Goal: Task Accomplishment & Management: Use online tool/utility

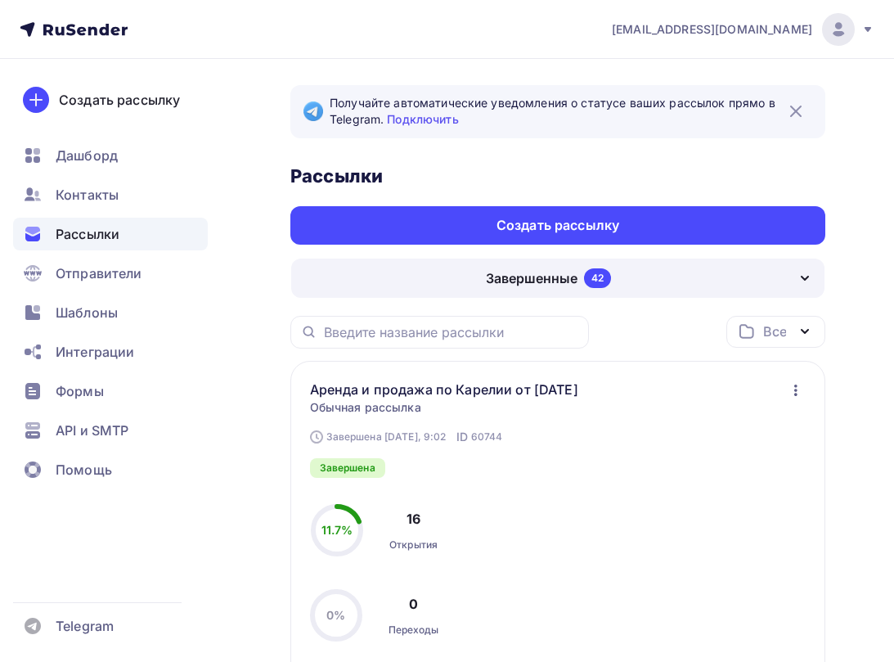
click at [791, 389] on icon "button" at bounding box center [796, 390] width 20 height 20
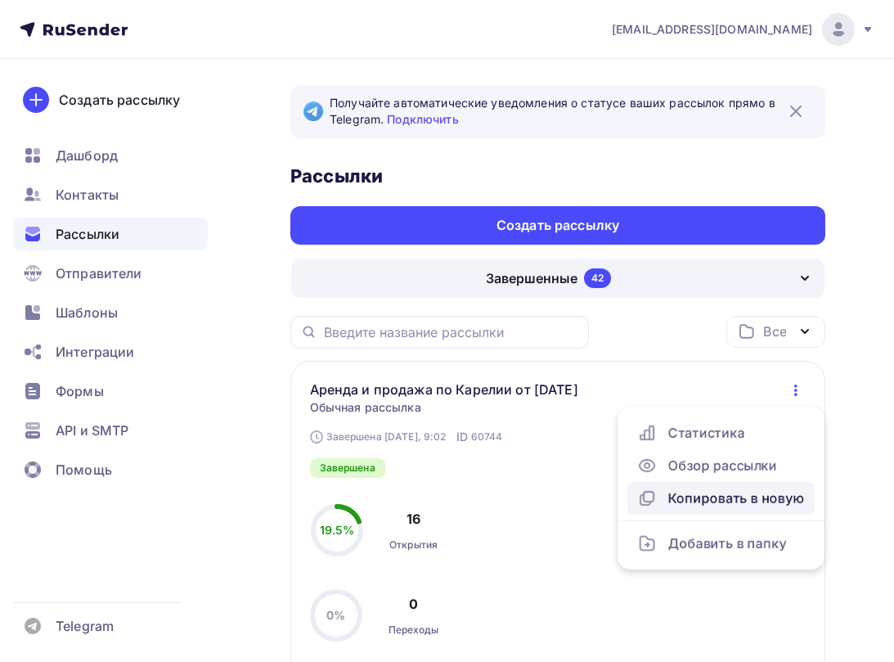
click at [731, 498] on div "Копировать в новую" at bounding box center [721, 498] width 168 height 20
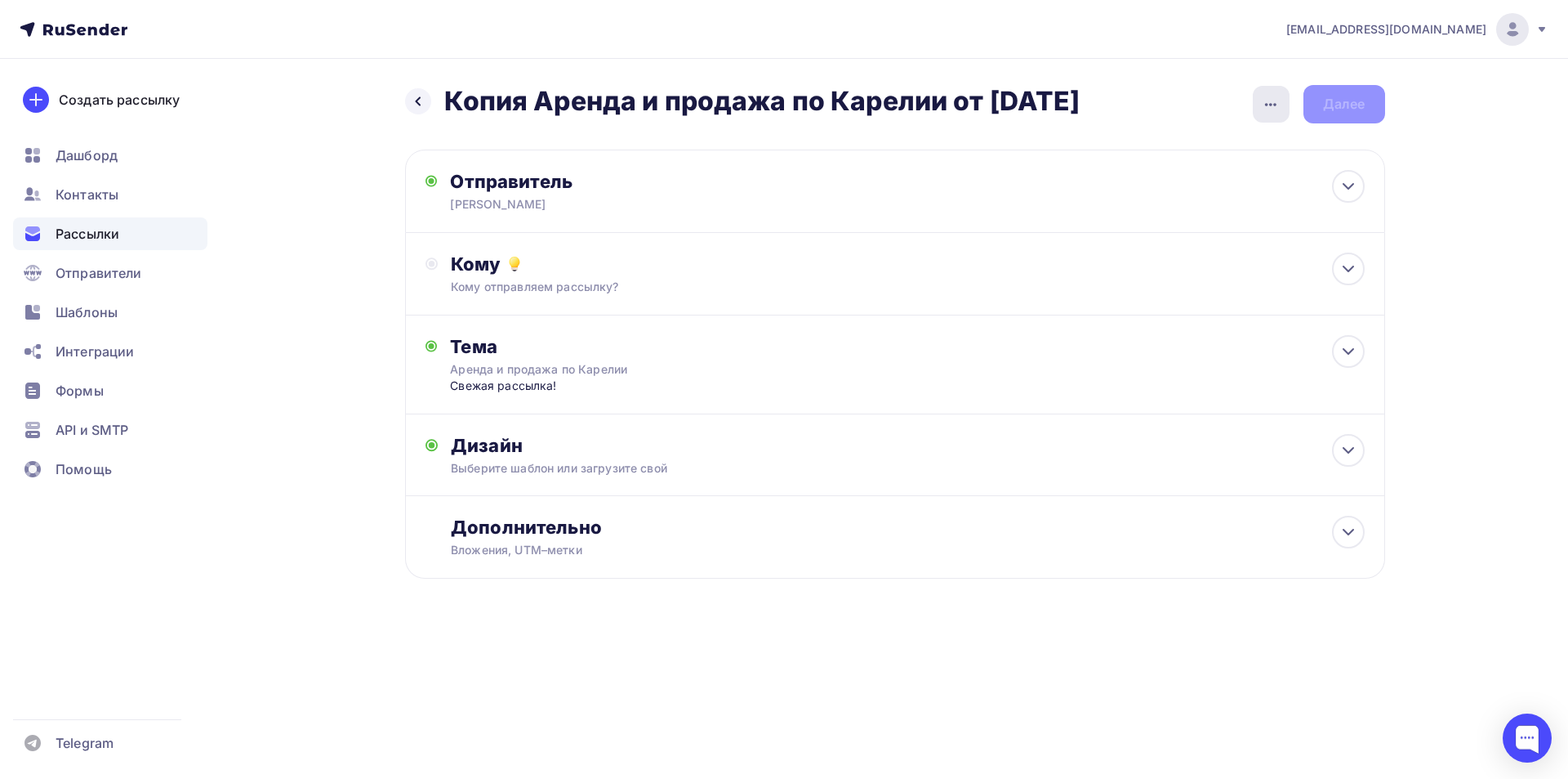
click at [891, 101] on icon "button" at bounding box center [1271, 105] width 20 height 20
click at [891, 188] on div "Переименовать рассылку" at bounding box center [1185, 188] width 203 height 20
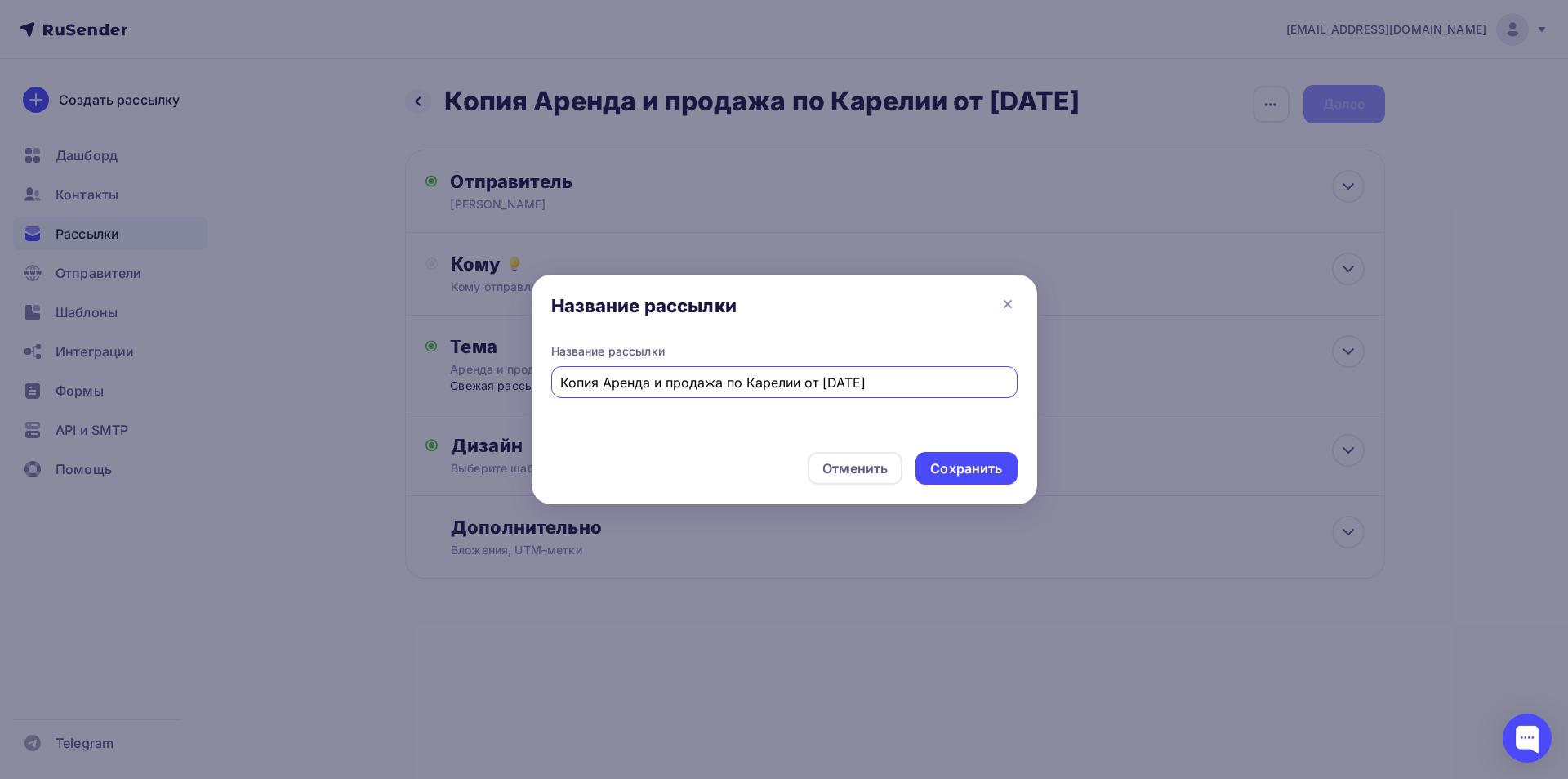
drag, startPoint x: 608, startPoint y: 386, endPoint x: 483, endPoint y: 390, distance: 125.1
click at [483, 390] on div "Название рассылки Название рассылки Копия Аренда и продажа по Карелии от [DATE]…" at bounding box center [784, 390] width 1568 height 779
drag, startPoint x: 781, startPoint y: 381, endPoint x: 792, endPoint y: 383, distance: 11.2
click at [792, 383] on input "Аренда и продажа по Карелии от [DATE]" at bounding box center [784, 383] width 447 height 20
type input "Аренда и продажа по Карелии от [DATE]"
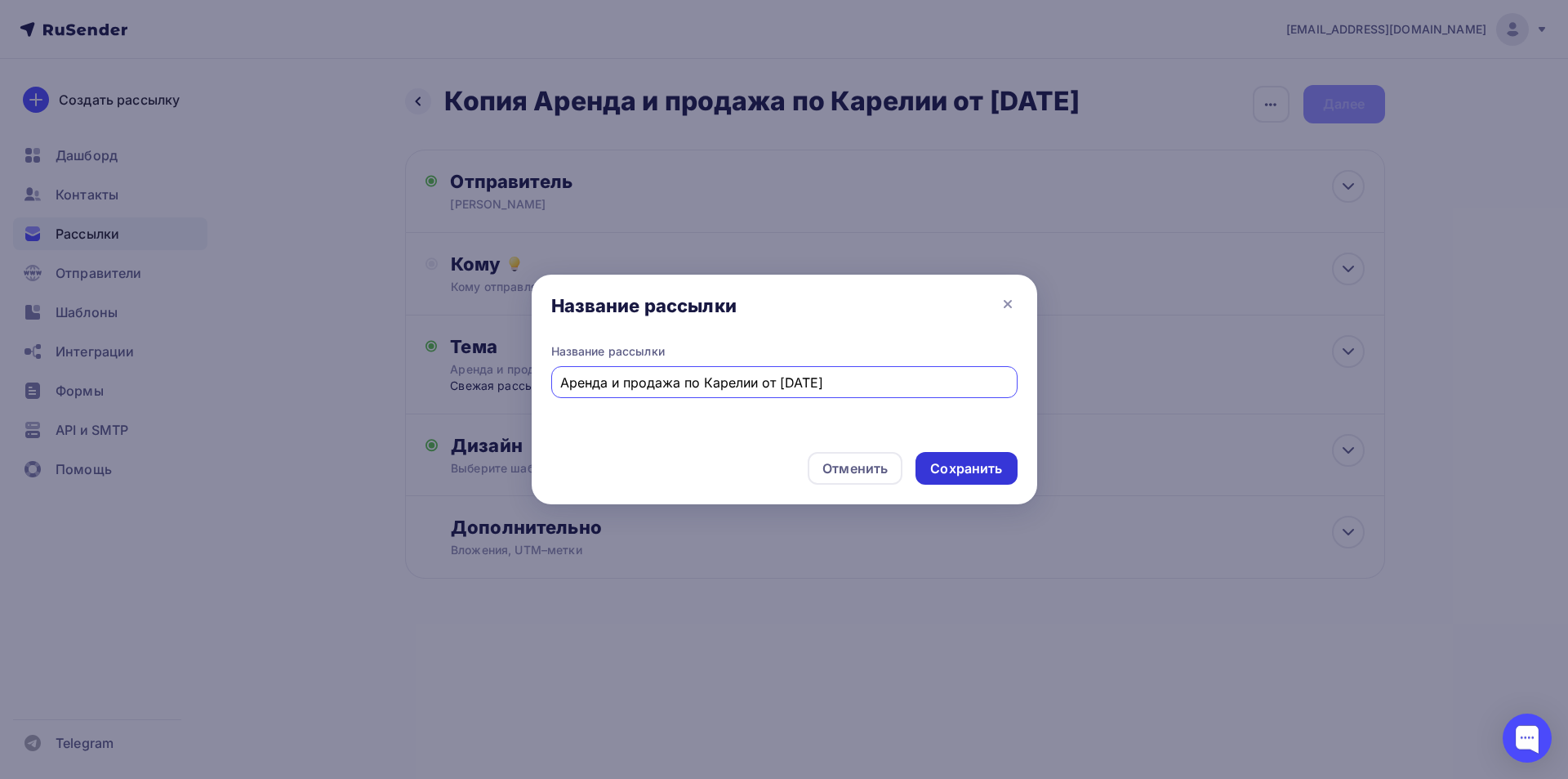
click at [891, 465] on div "Сохранить" at bounding box center [966, 468] width 72 height 19
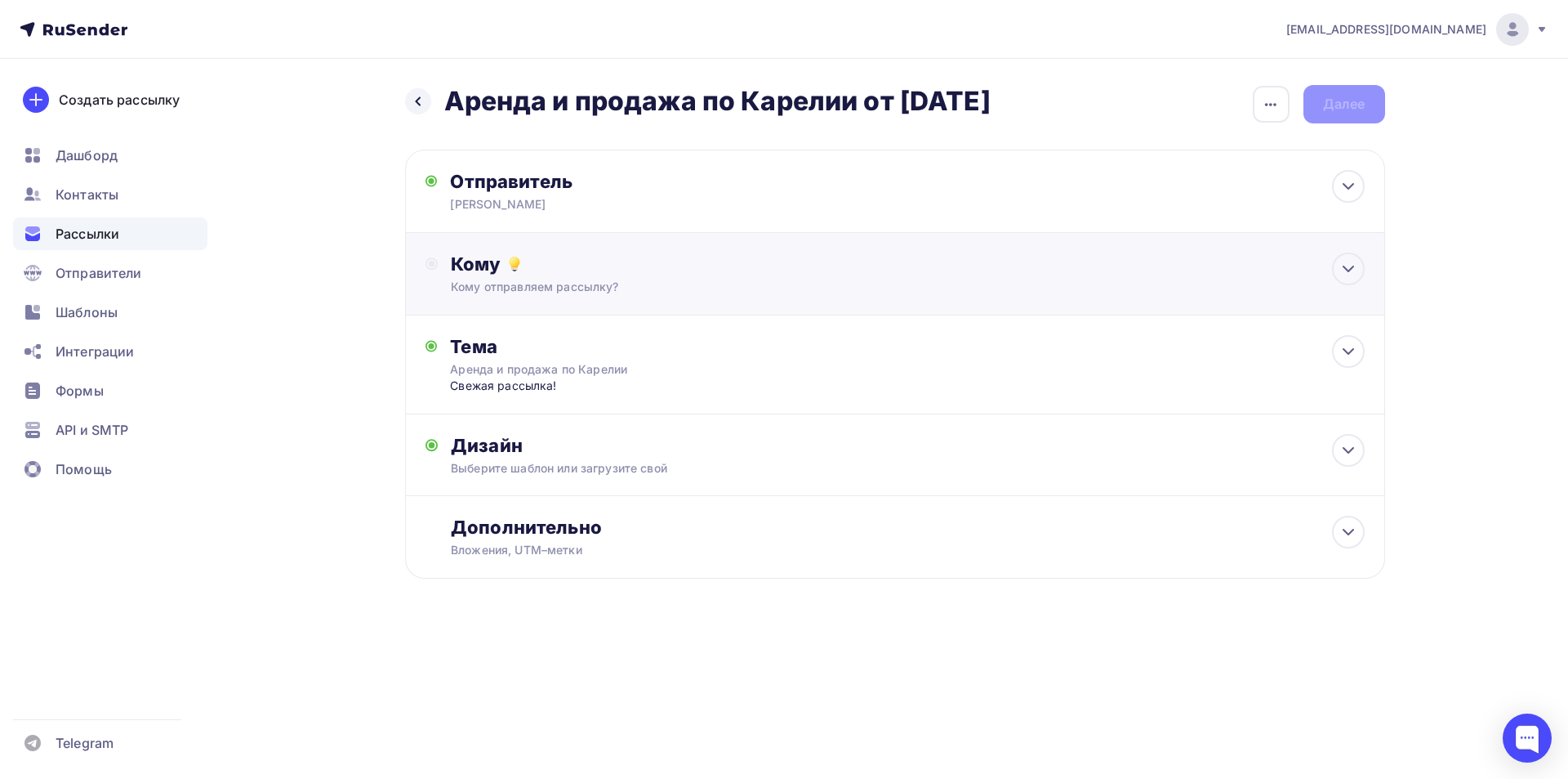
click at [785, 252] on div "Кому Кому отправляем рассылку? Списки получателей Выберите список Все списки id…" at bounding box center [895, 274] width 980 height 83
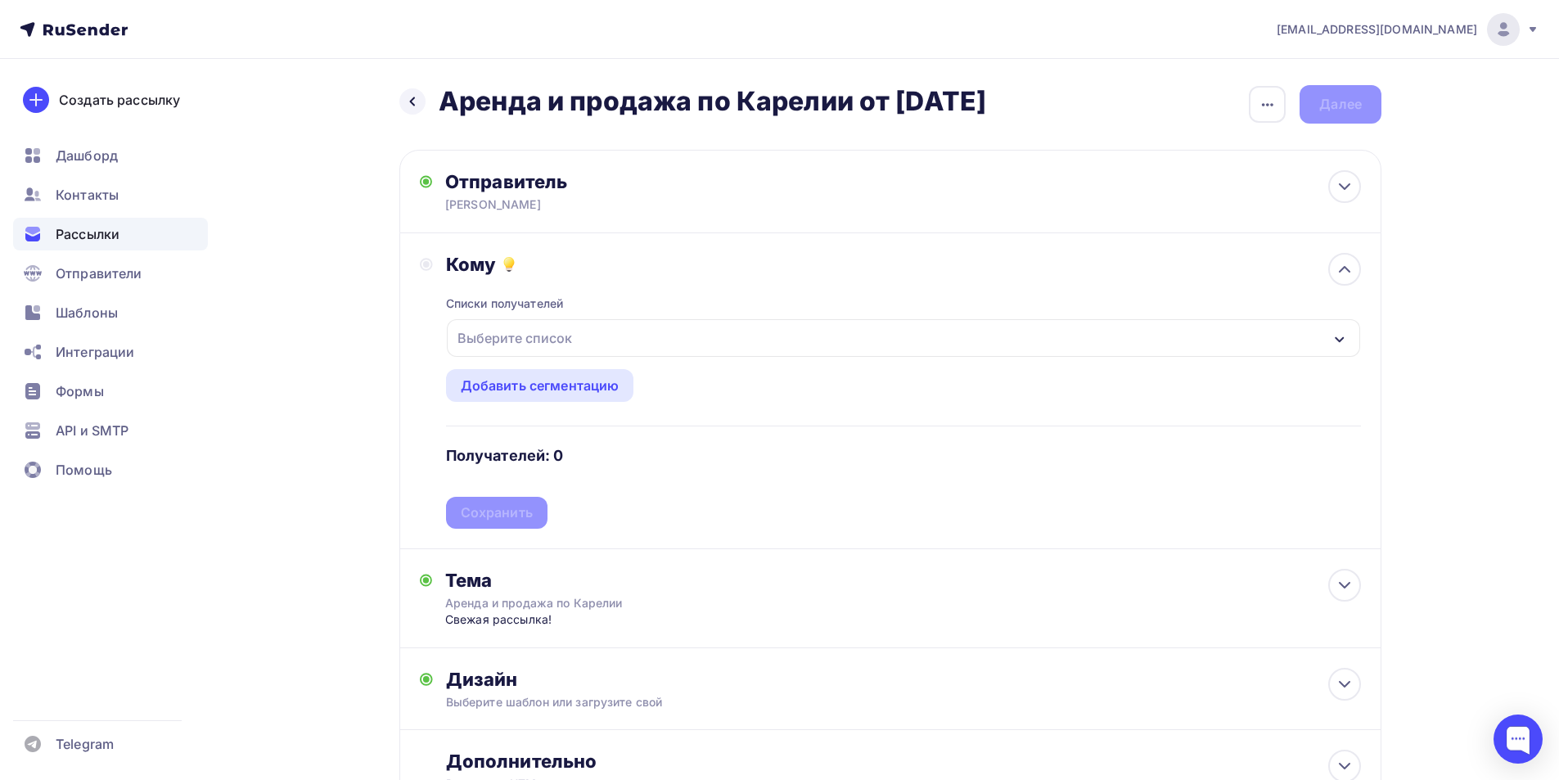
click at [721, 348] on div "Выберите список" at bounding box center [903, 338] width 913 height 38
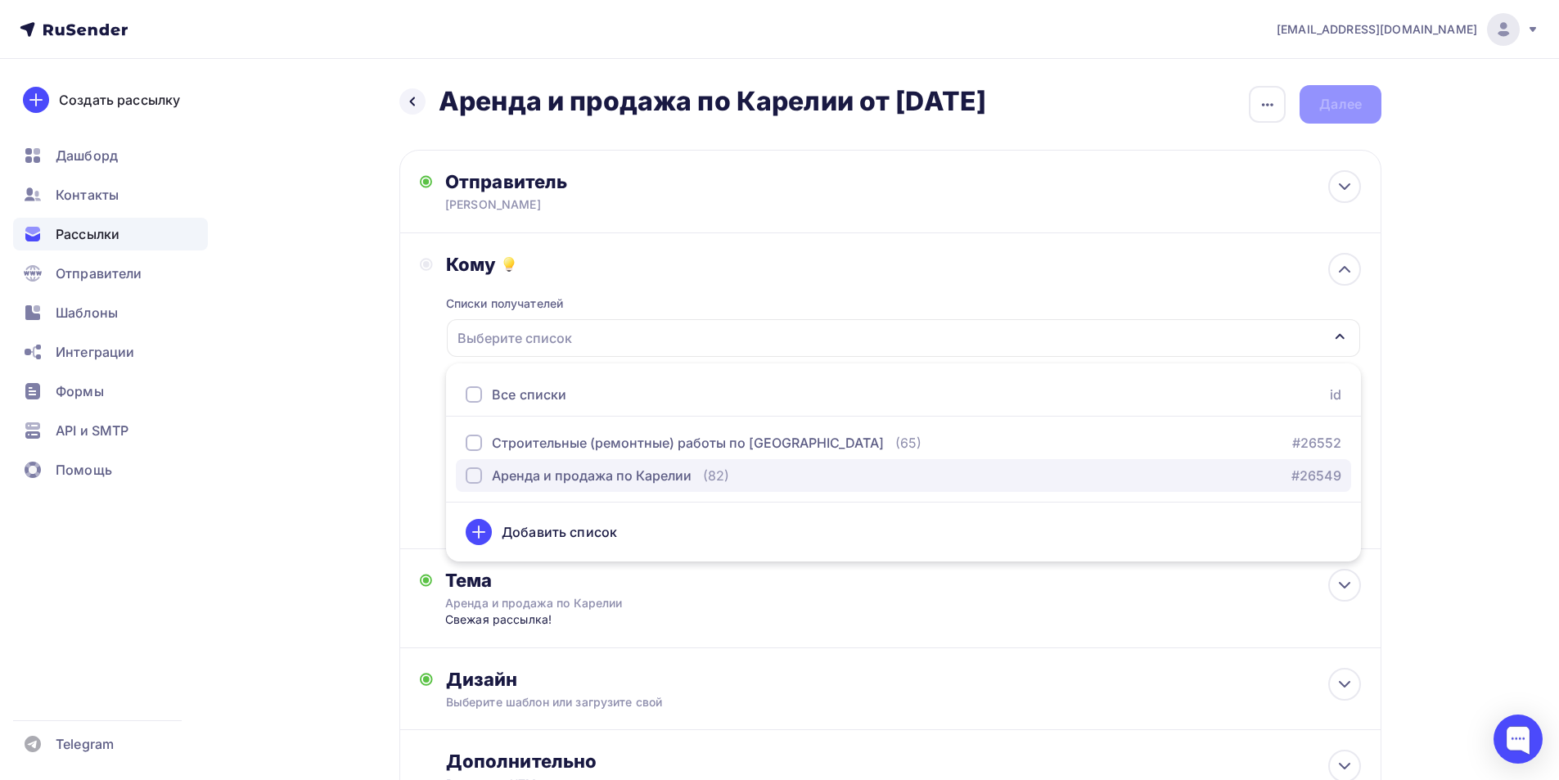
click at [617, 476] on div "Аренда и продажа по Карелии" at bounding box center [592, 476] width 200 height 20
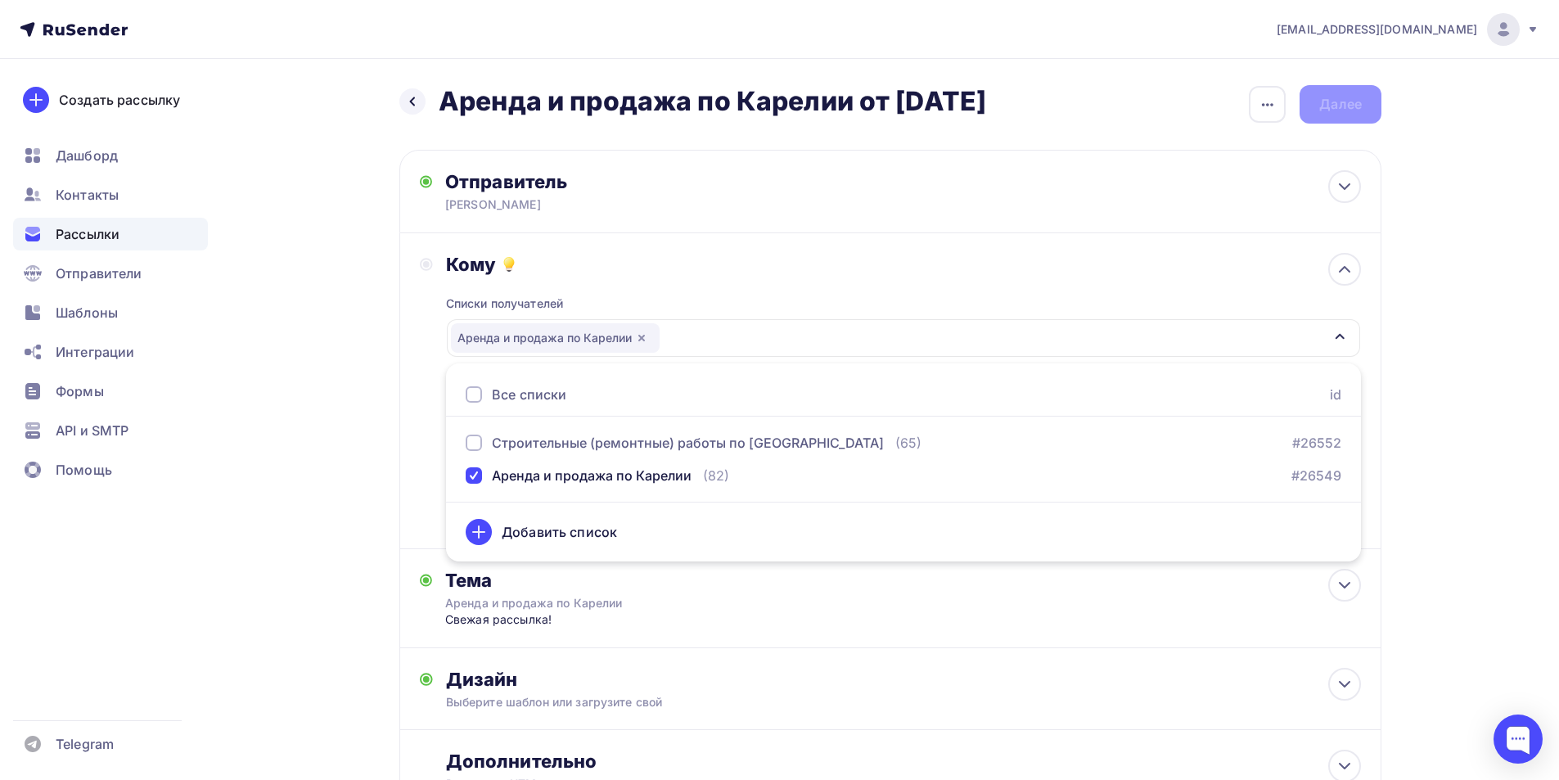
click at [427, 479] on div "Кому Списки получателей Аренда и продажа по Карелии Все списки id Строительные …" at bounding box center [890, 391] width 941 height 276
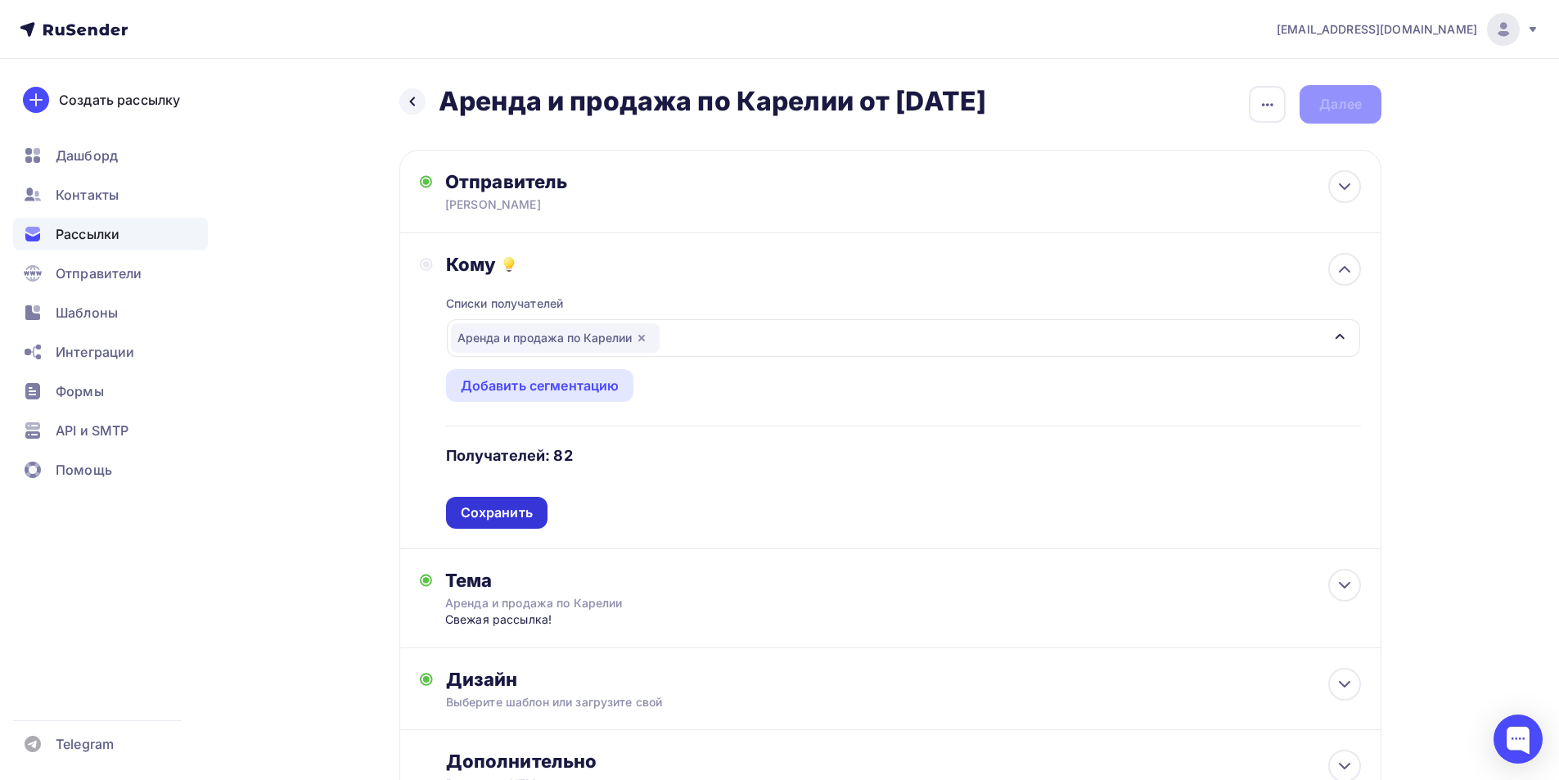
click at [478, 515] on div "Сохранить" at bounding box center [497, 512] width 72 height 19
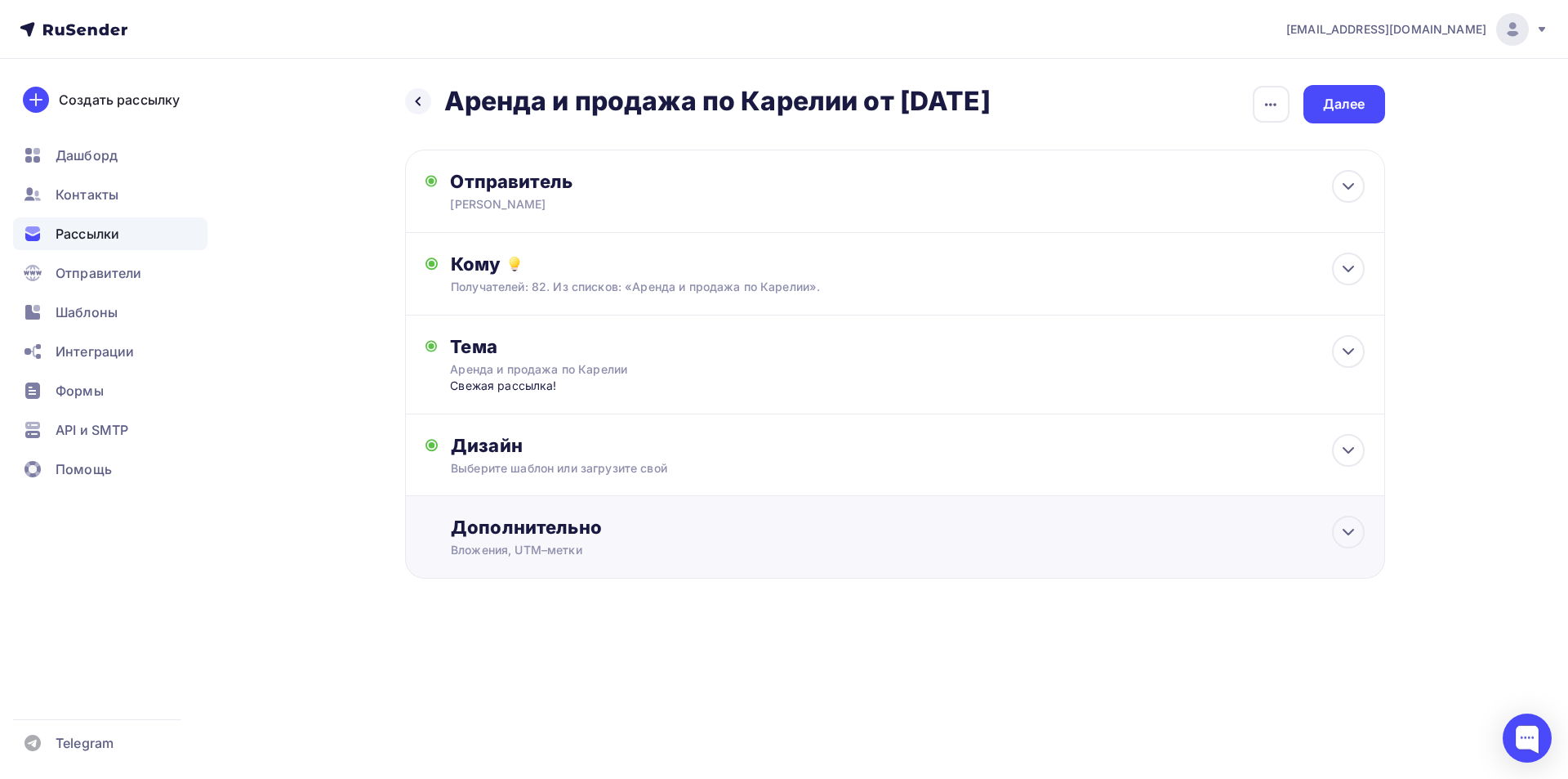
click at [480, 541] on div "Дополнительно Вложения, [GEOGRAPHIC_DATA]–метки Вложения Выгрузка результатов и…" at bounding box center [907, 536] width 913 height 43
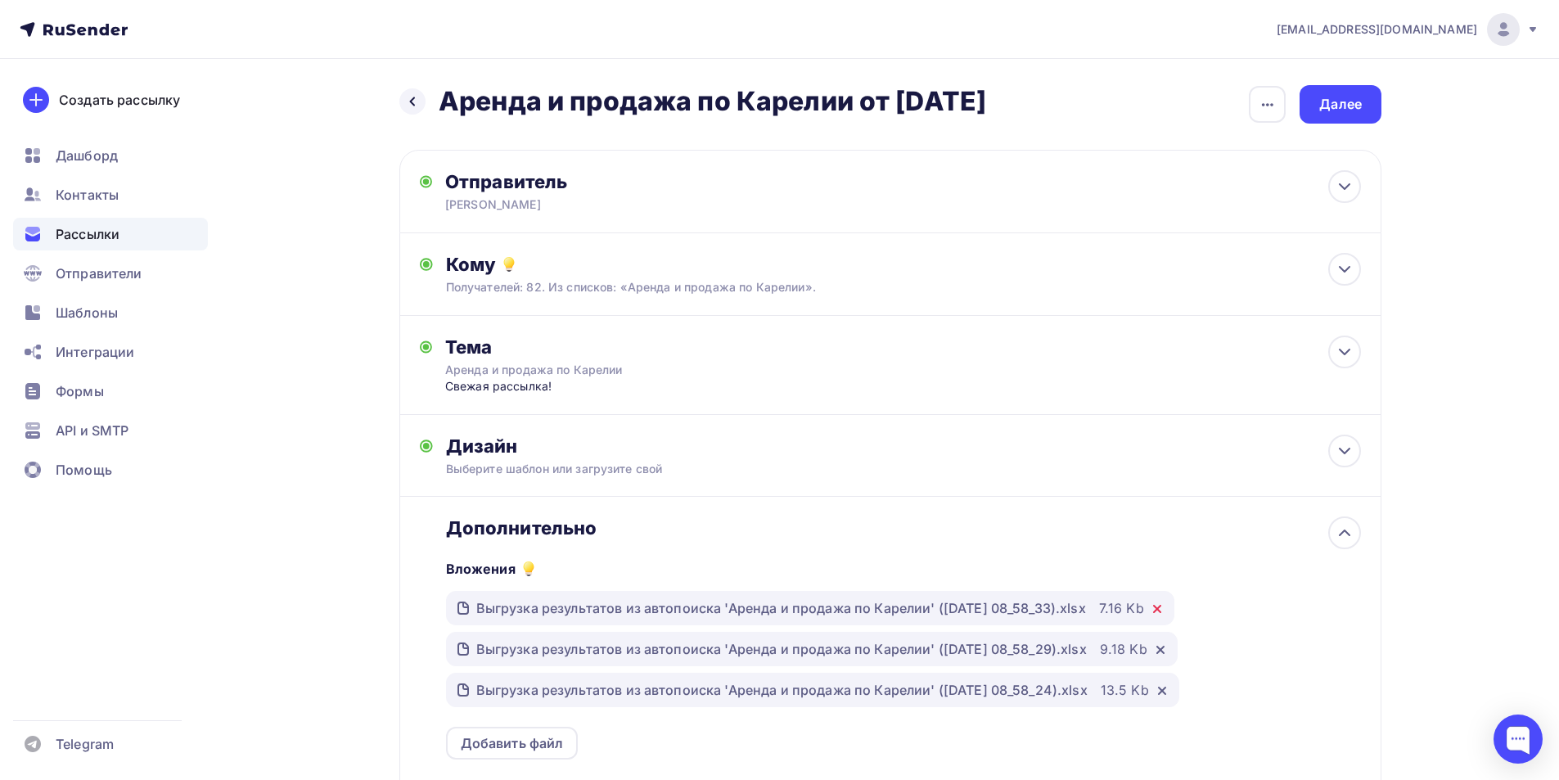
click at [893, 612] on icon at bounding box center [1156, 608] width 13 height 13
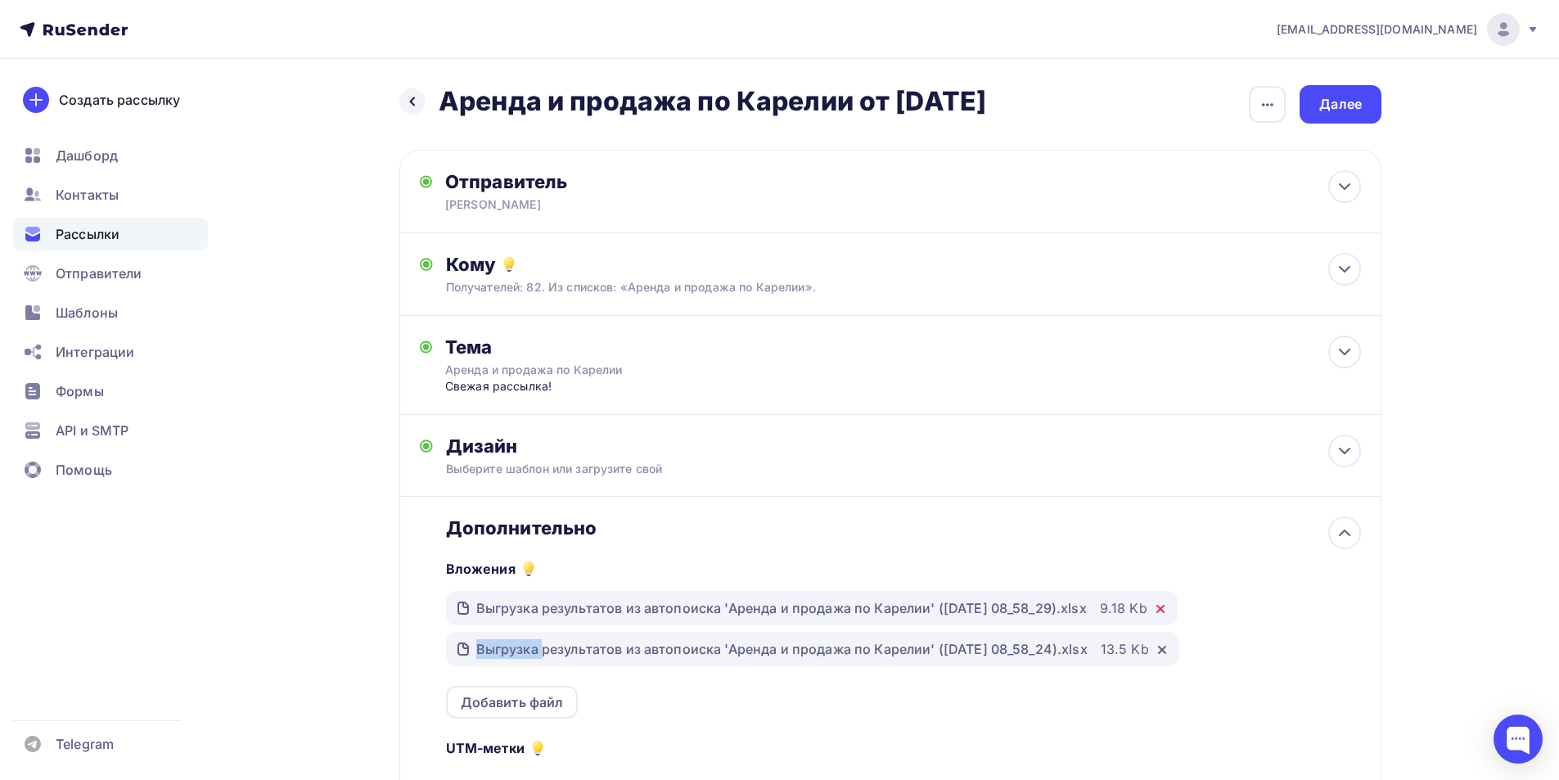
click at [893, 612] on icon at bounding box center [1160, 608] width 13 height 13
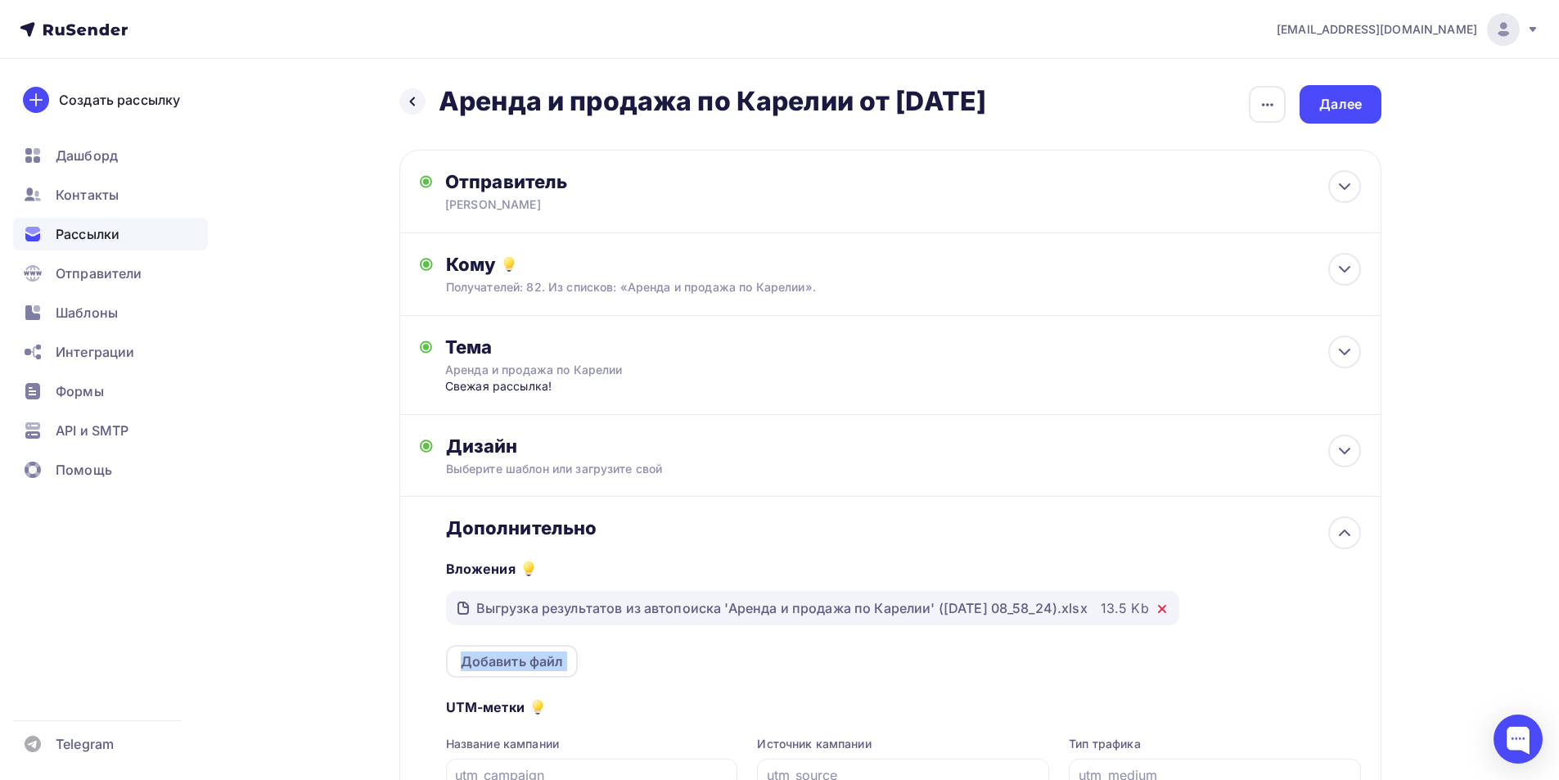
click at [893, 612] on icon at bounding box center [1161, 608] width 13 height 13
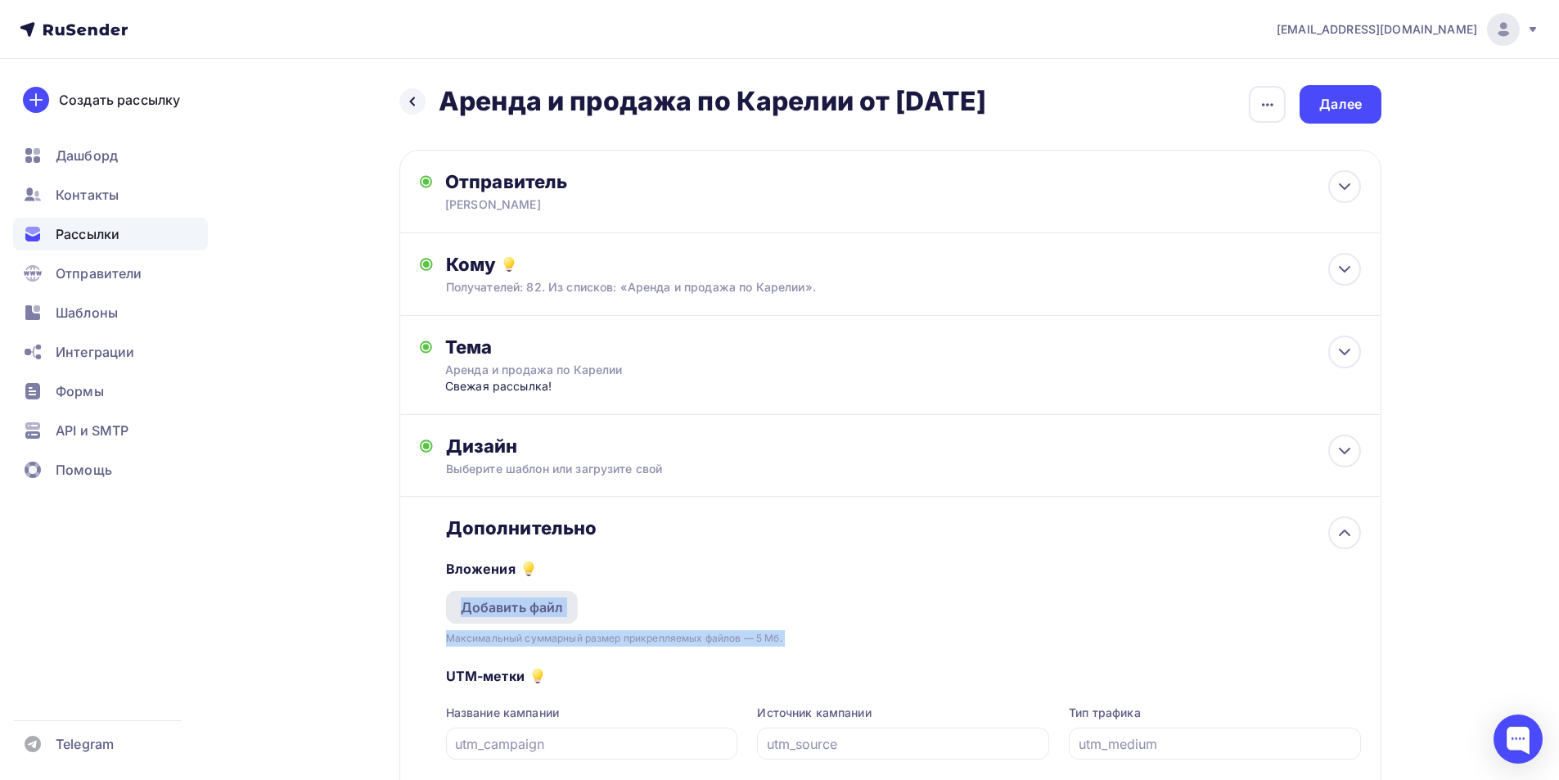
click at [496, 605] on div "Добавить файл" at bounding box center [512, 607] width 103 height 20
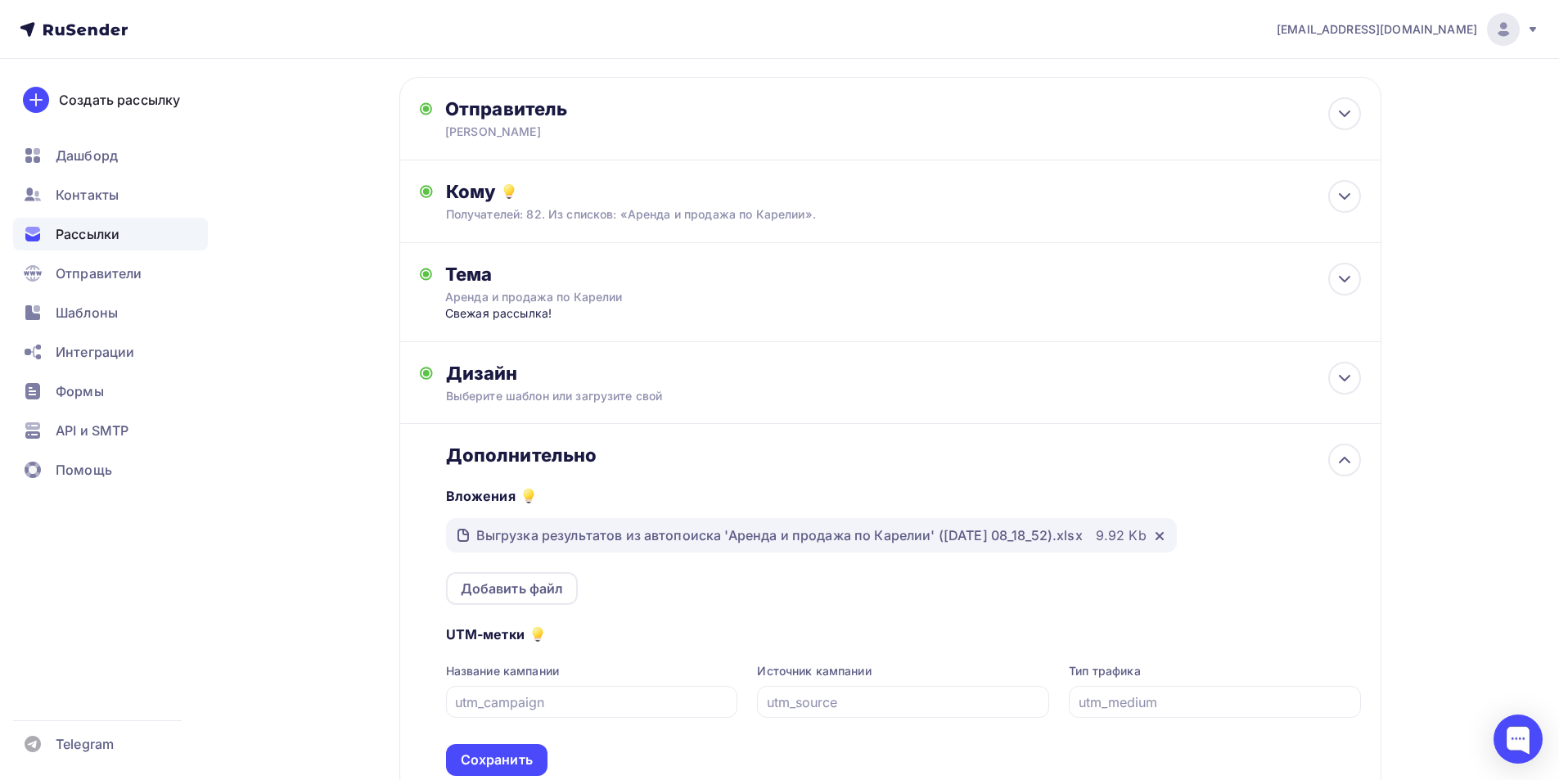
scroll to position [195, 0]
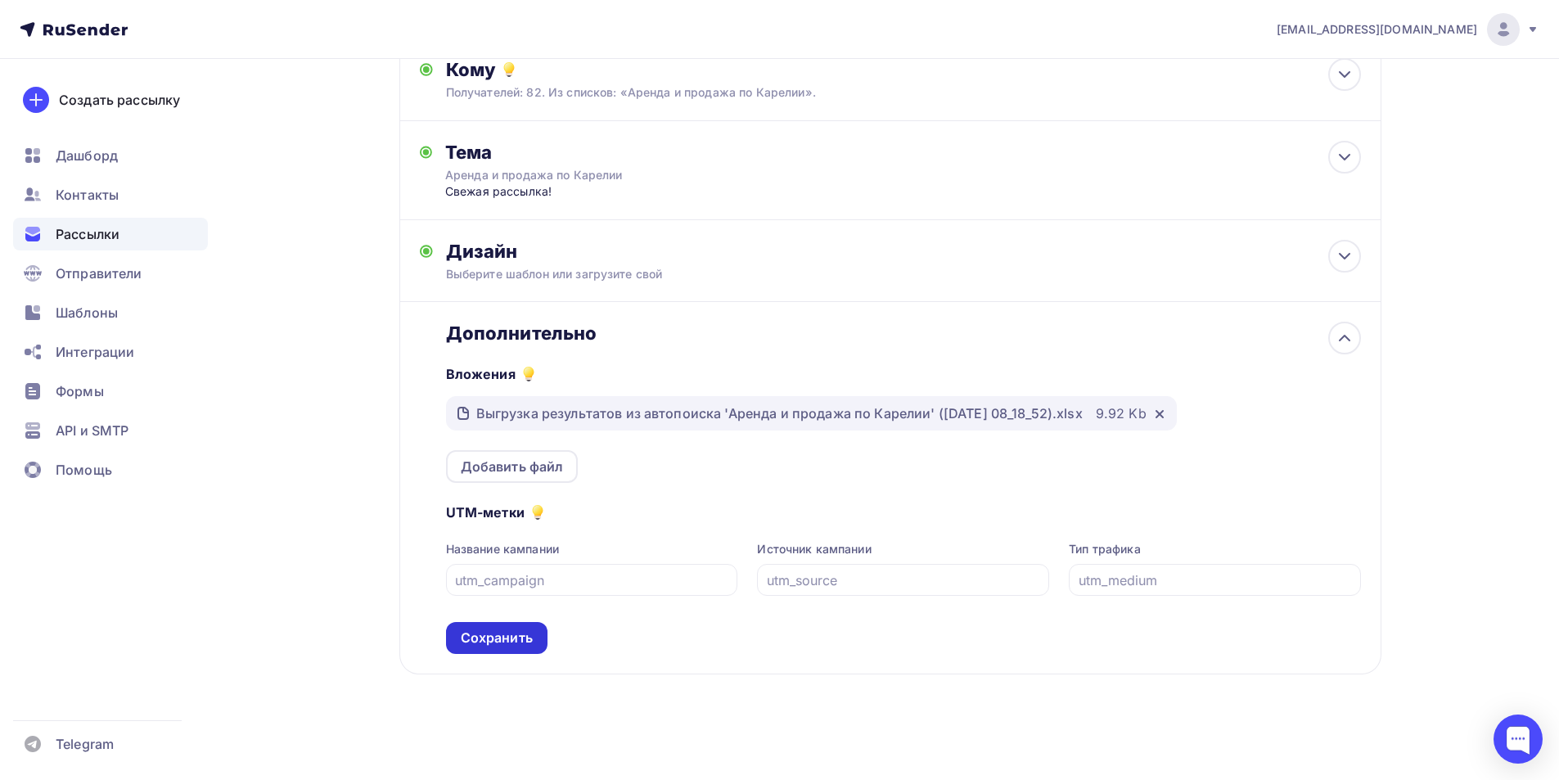
click at [500, 632] on div "Сохранить" at bounding box center [497, 637] width 72 height 19
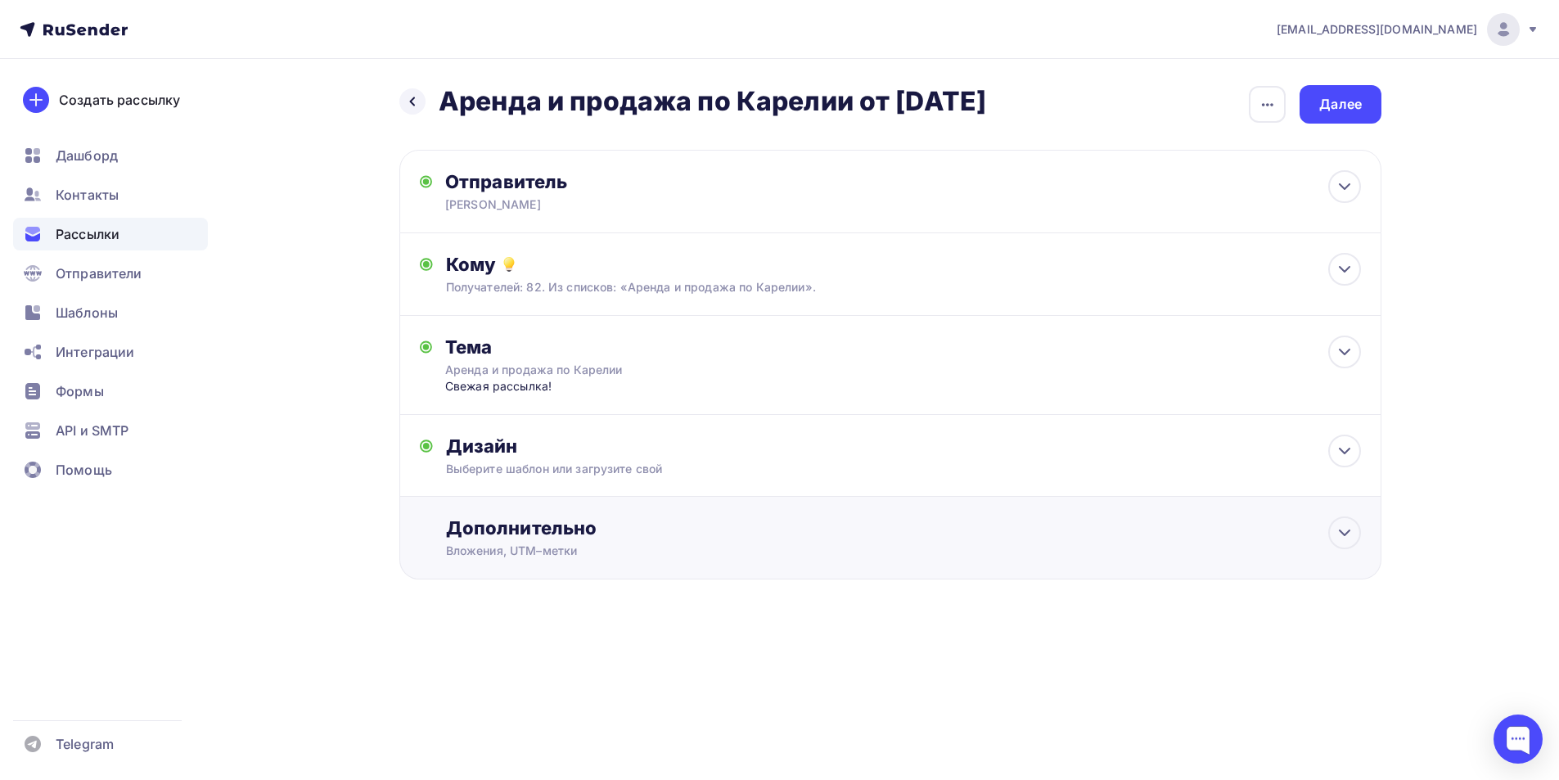
scroll to position [0, 0]
click at [893, 99] on div "Далее" at bounding box center [1347, 104] width 82 height 38
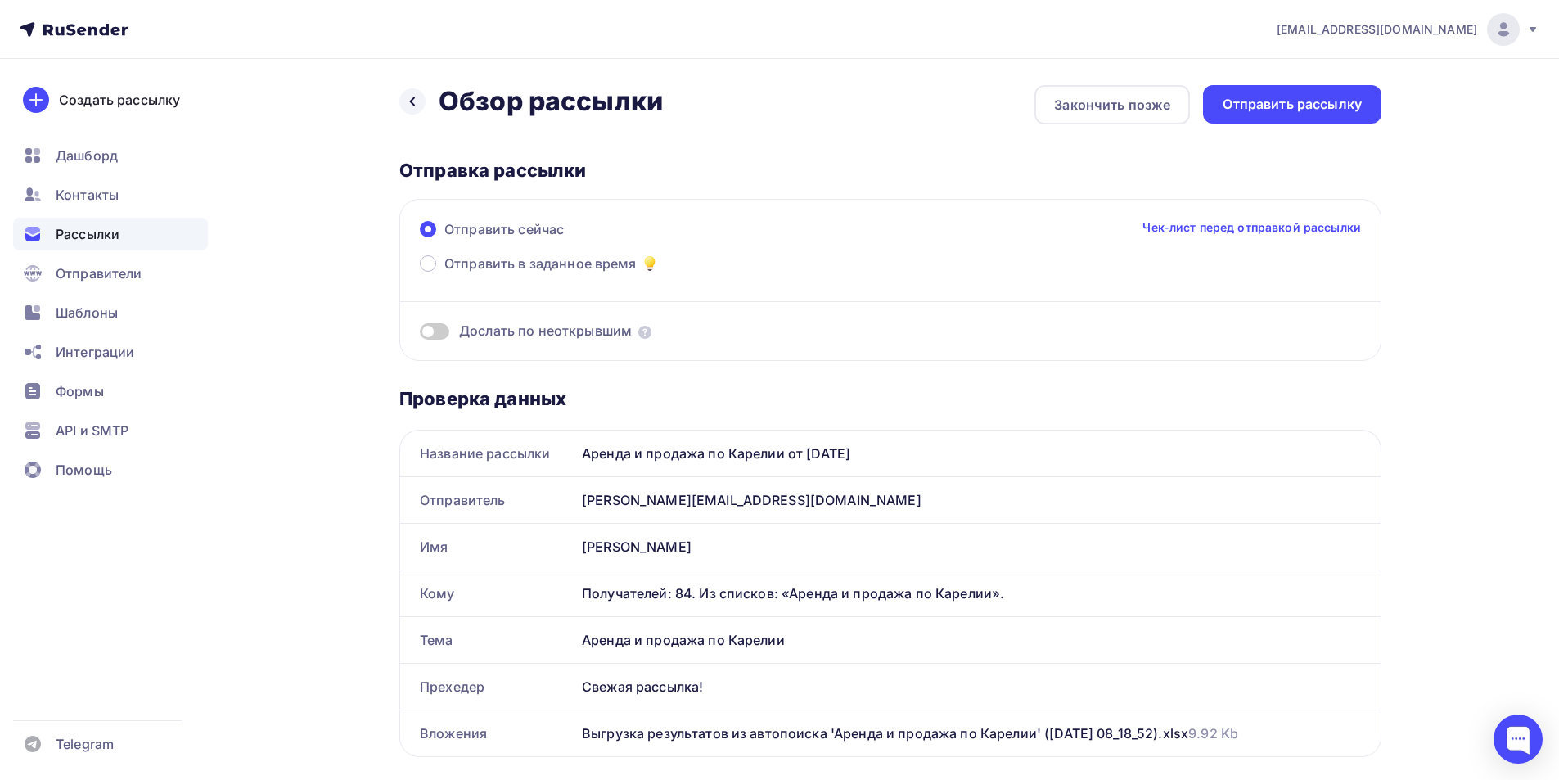
click at [893, 106] on div "Отправить рассылку" at bounding box center [1291, 104] width 139 height 19
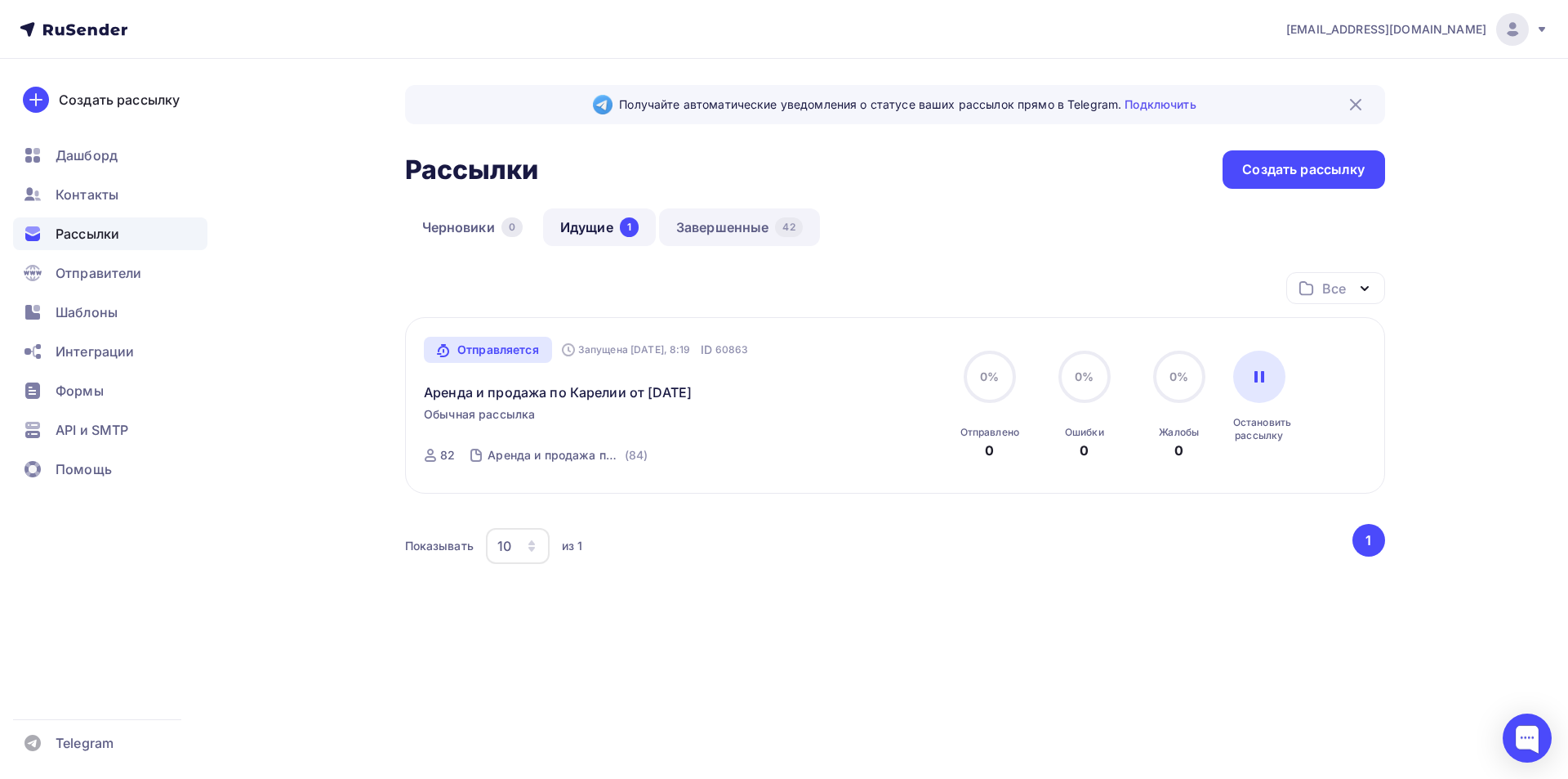
click at [748, 231] on link "Завершенные 42" at bounding box center [739, 228] width 161 height 38
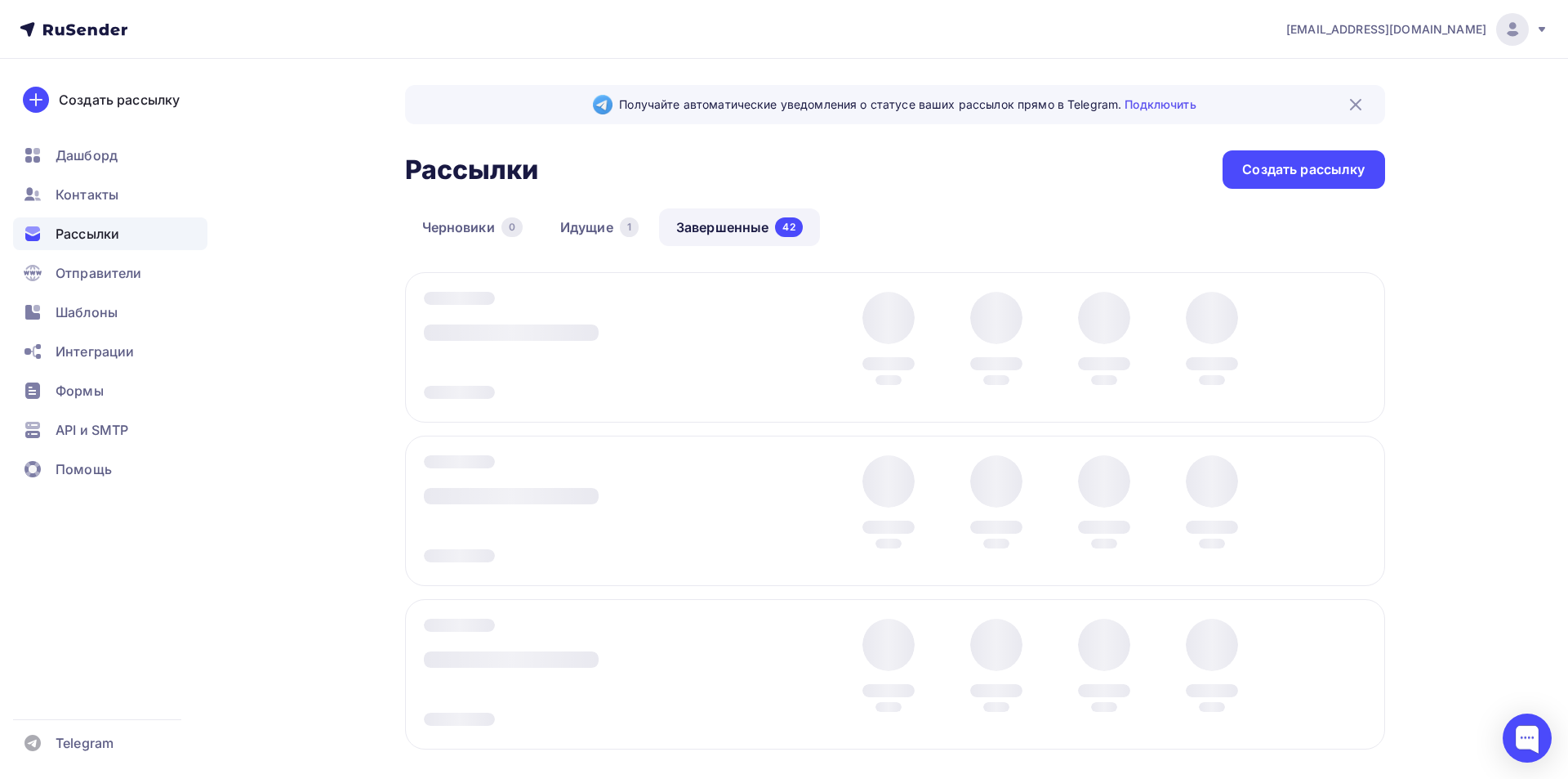
click at [891, 517] on div at bounding box center [895, 510] width 980 height 151
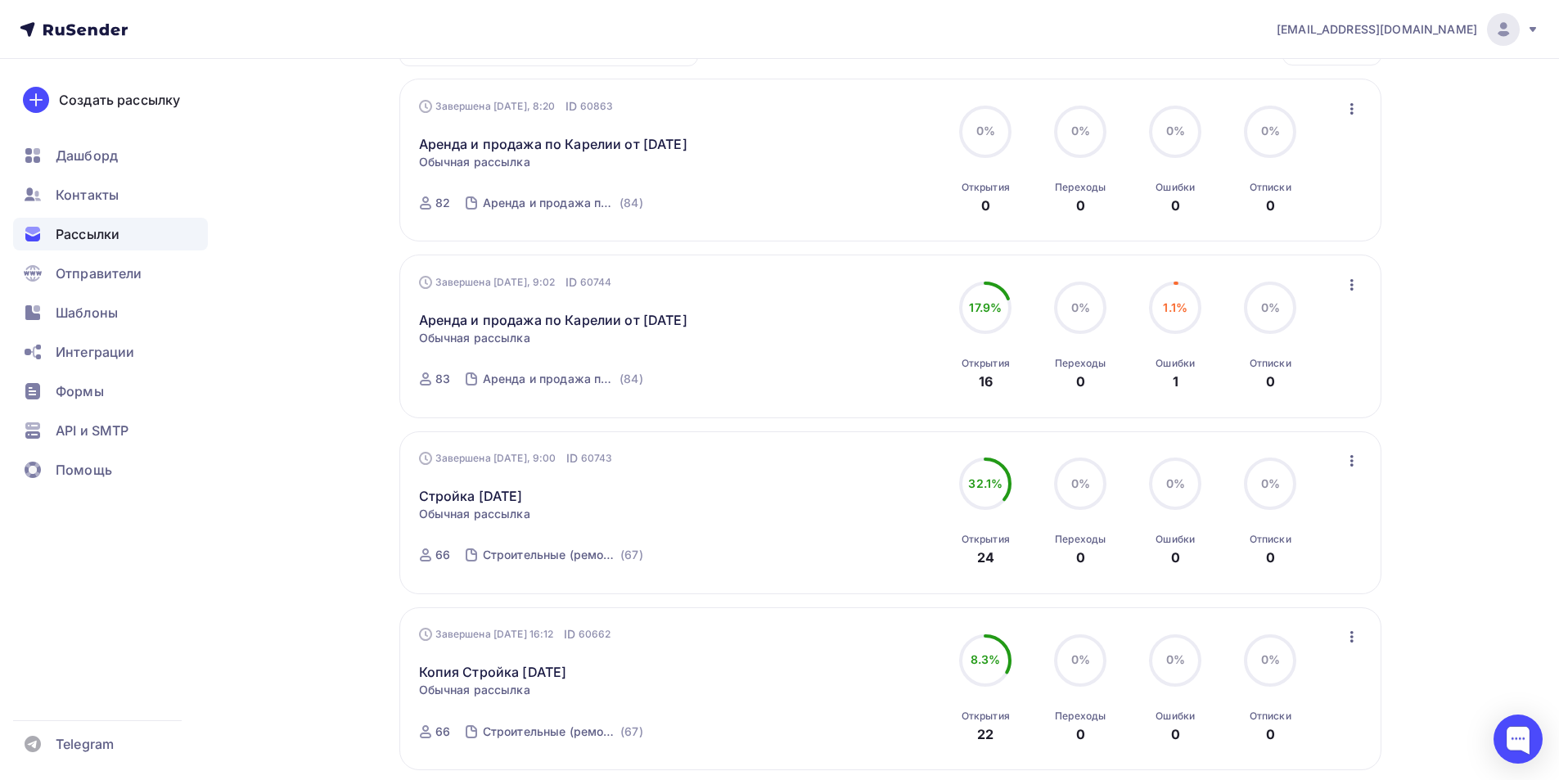
scroll to position [245, 0]
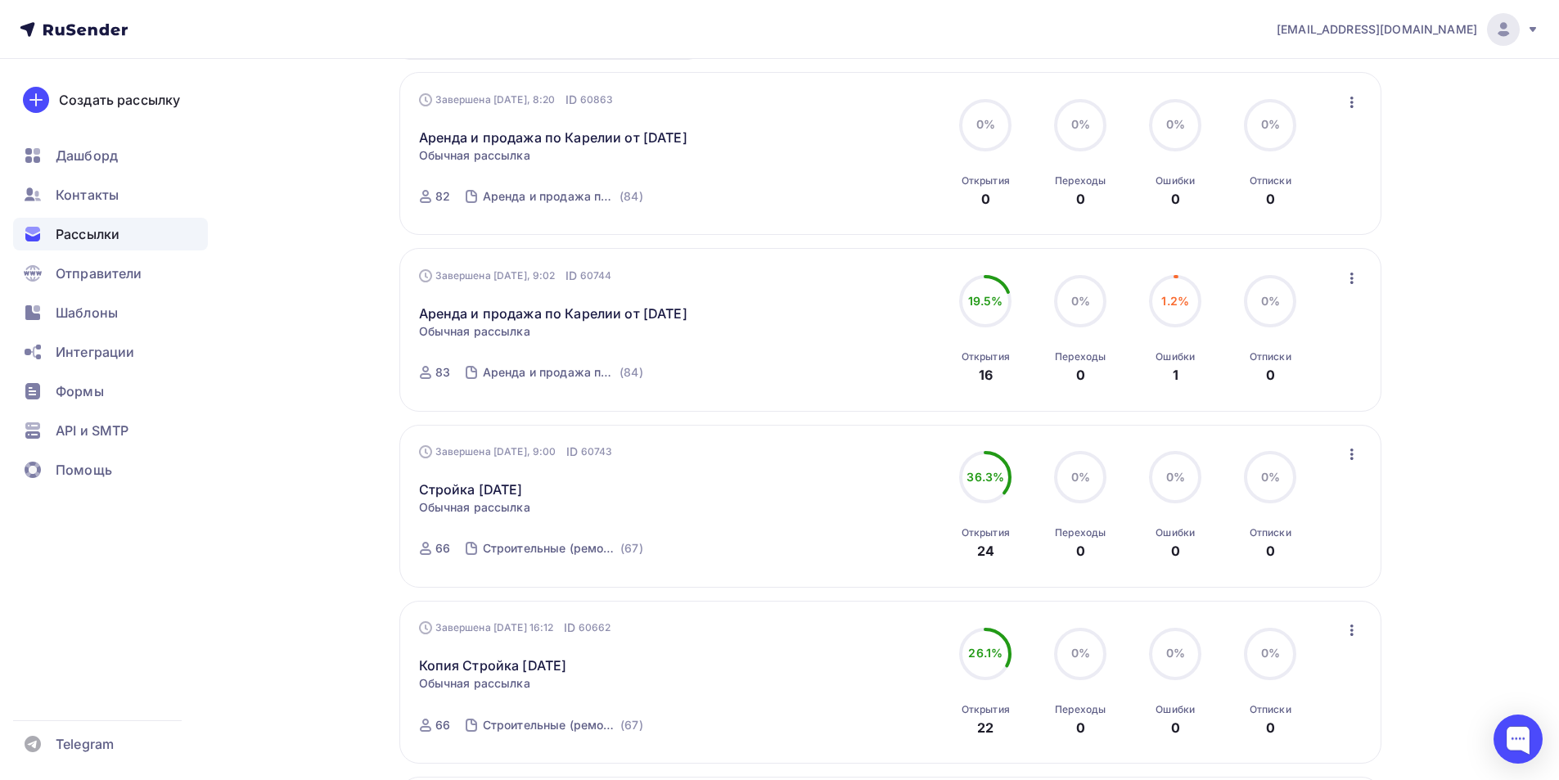
click at [893, 464] on icon "button" at bounding box center [1352, 454] width 20 height 20
click at [893, 572] on div "Копировать в новую" at bounding box center [1277, 562] width 168 height 20
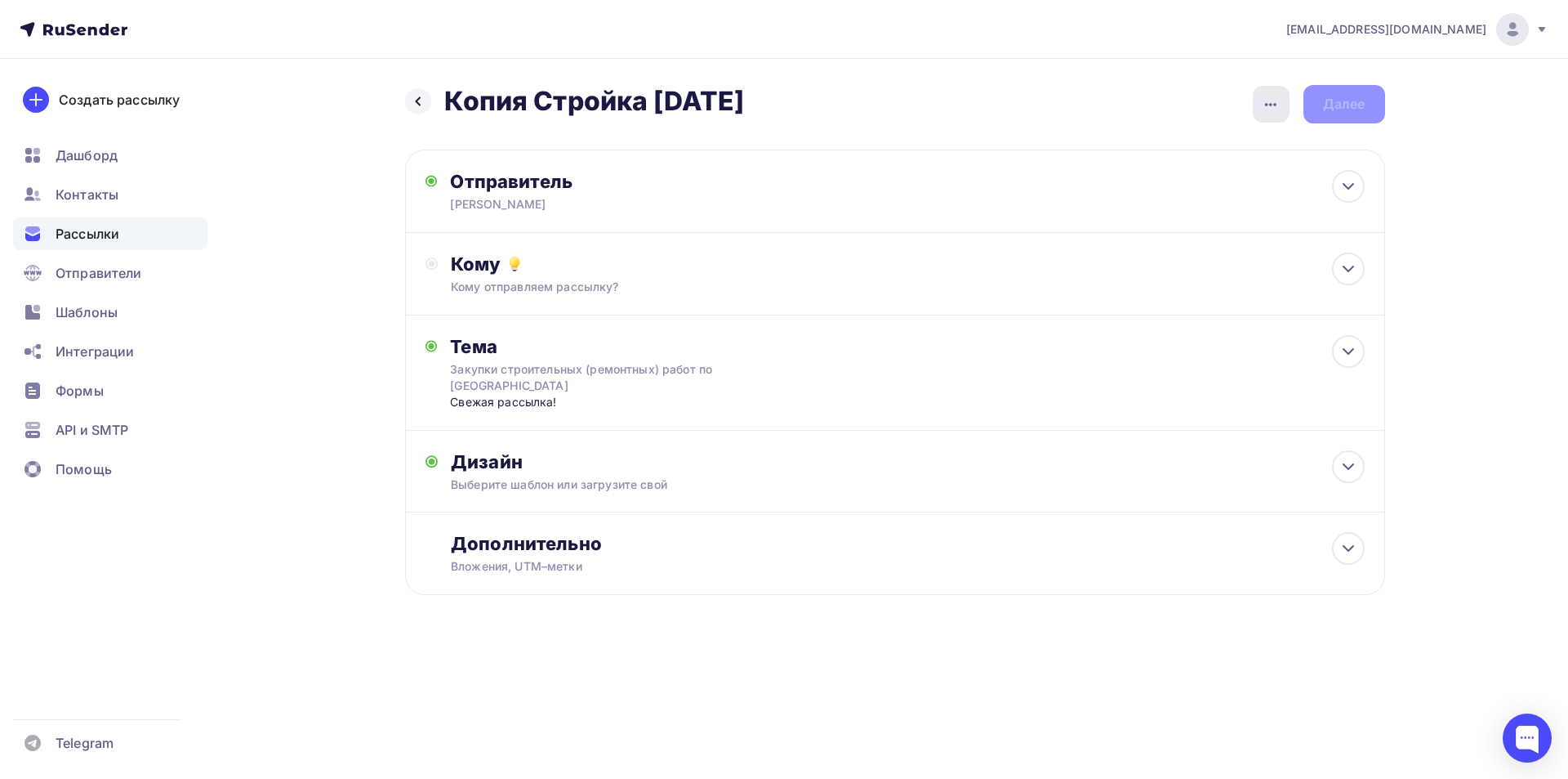
click at [891, 104] on icon "button" at bounding box center [1270, 104] width 11 height 3
click at [891, 189] on div "Переименовать рассылку" at bounding box center [1185, 188] width 203 height 20
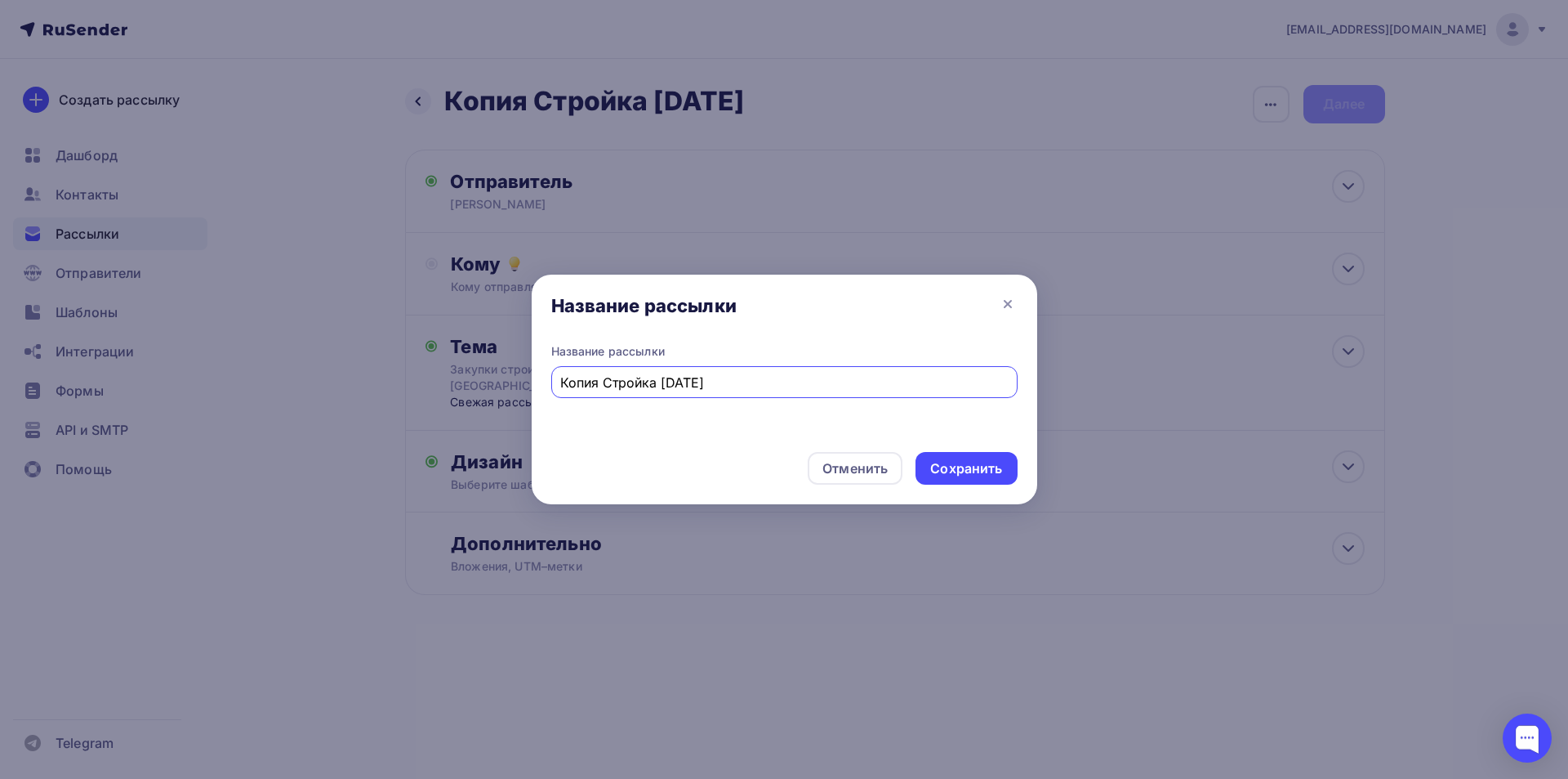
drag, startPoint x: 603, startPoint y: 386, endPoint x: 520, endPoint y: 387, distance: 83.0
click at [520, 387] on div "Название рассылки Название рассылки Копия Стройка [DATE] Отменить Сохранить" at bounding box center [784, 390] width 1568 height 779
drag, startPoint x: 619, startPoint y: 380, endPoint x: 631, endPoint y: 384, distance: 12.6
click at [631, 384] on input "Стройка [DATE]" at bounding box center [784, 383] width 447 height 20
type input "Стройка [DATE]"
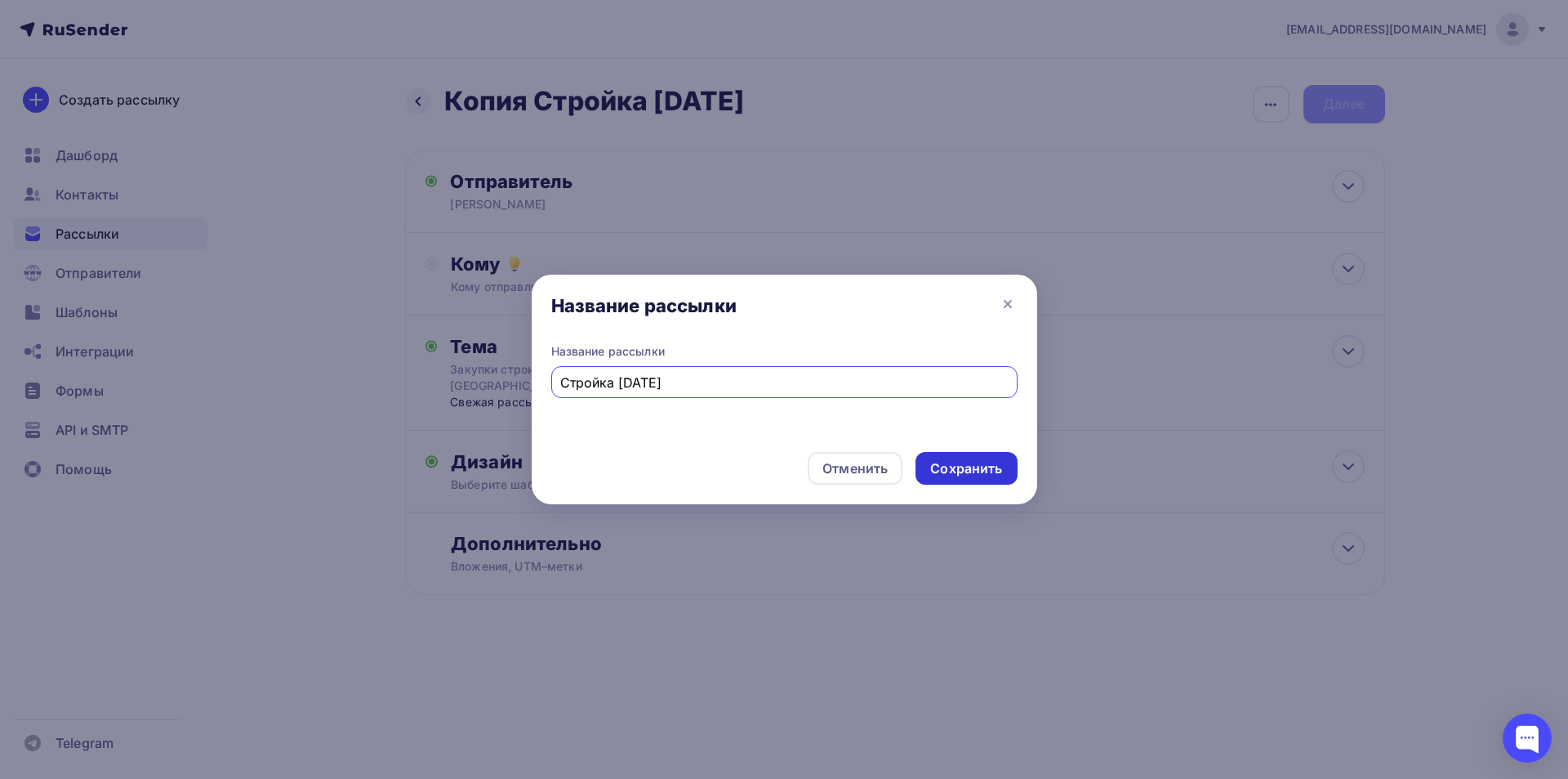
click at [891, 464] on div "Сохранить" at bounding box center [966, 468] width 72 height 19
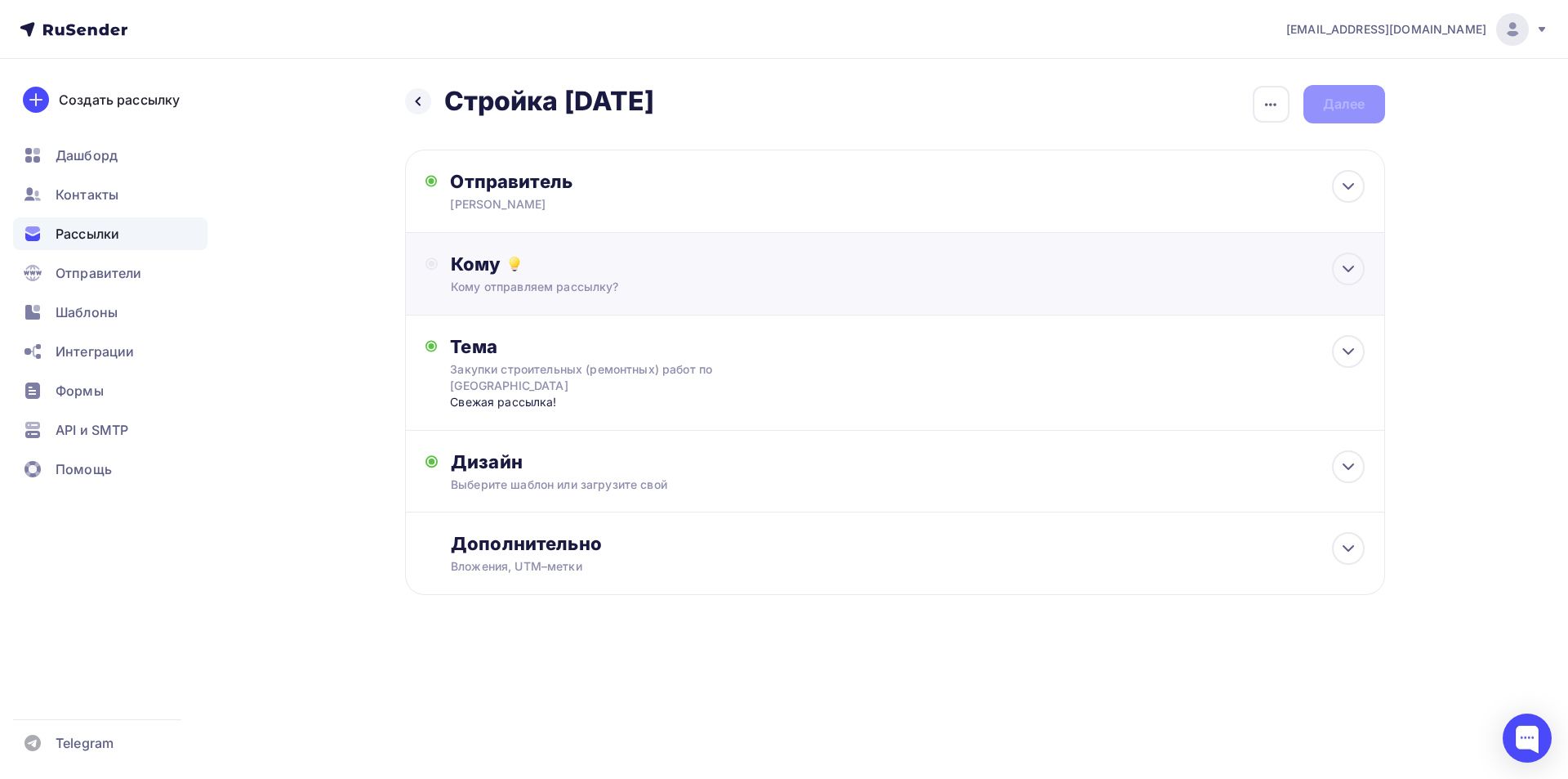
click at [784, 281] on div "Кому отправляем рассылку?" at bounding box center [862, 287] width 822 height 16
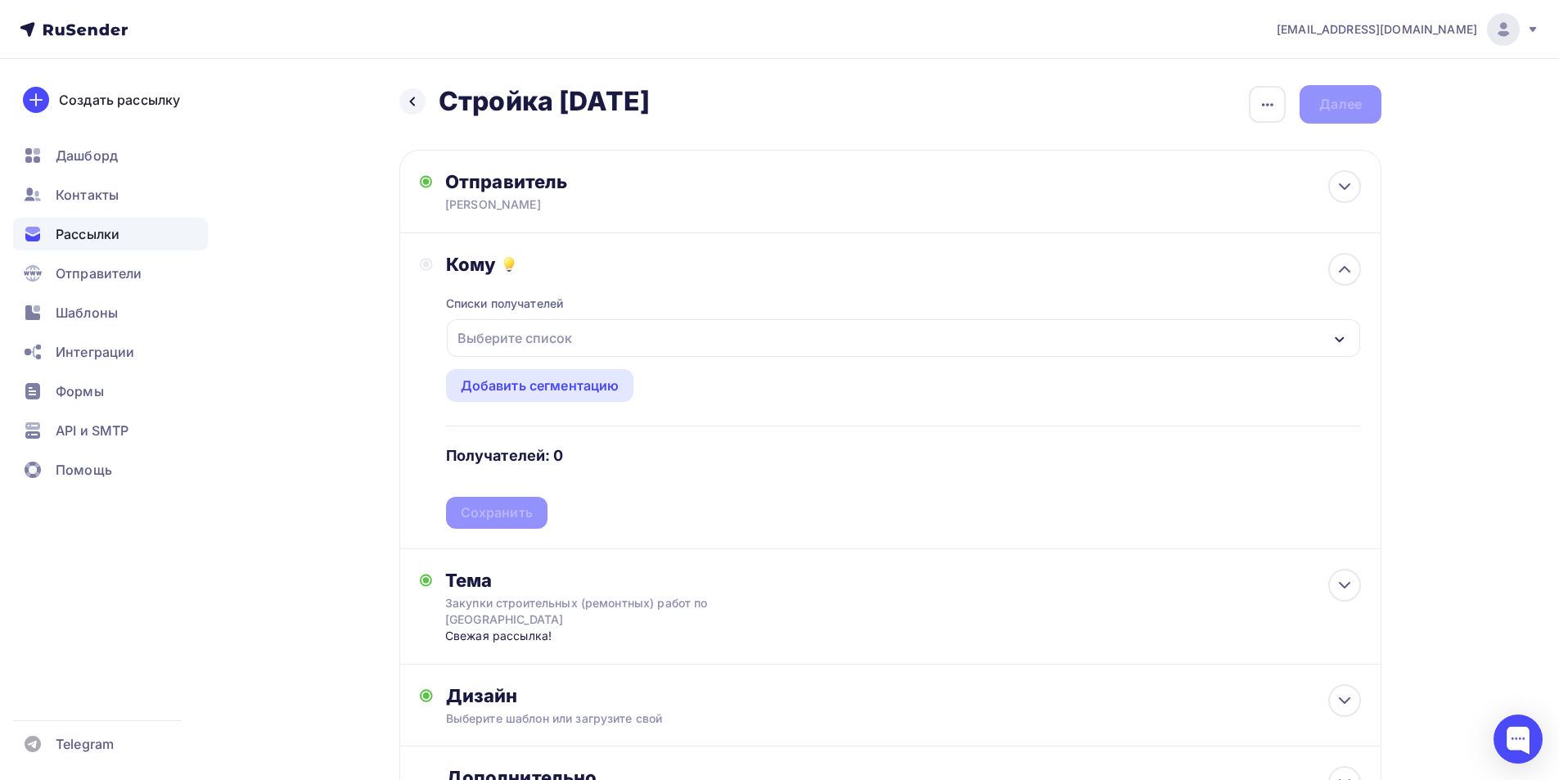
click at [707, 332] on div "Выберите список" at bounding box center [903, 338] width 913 height 38
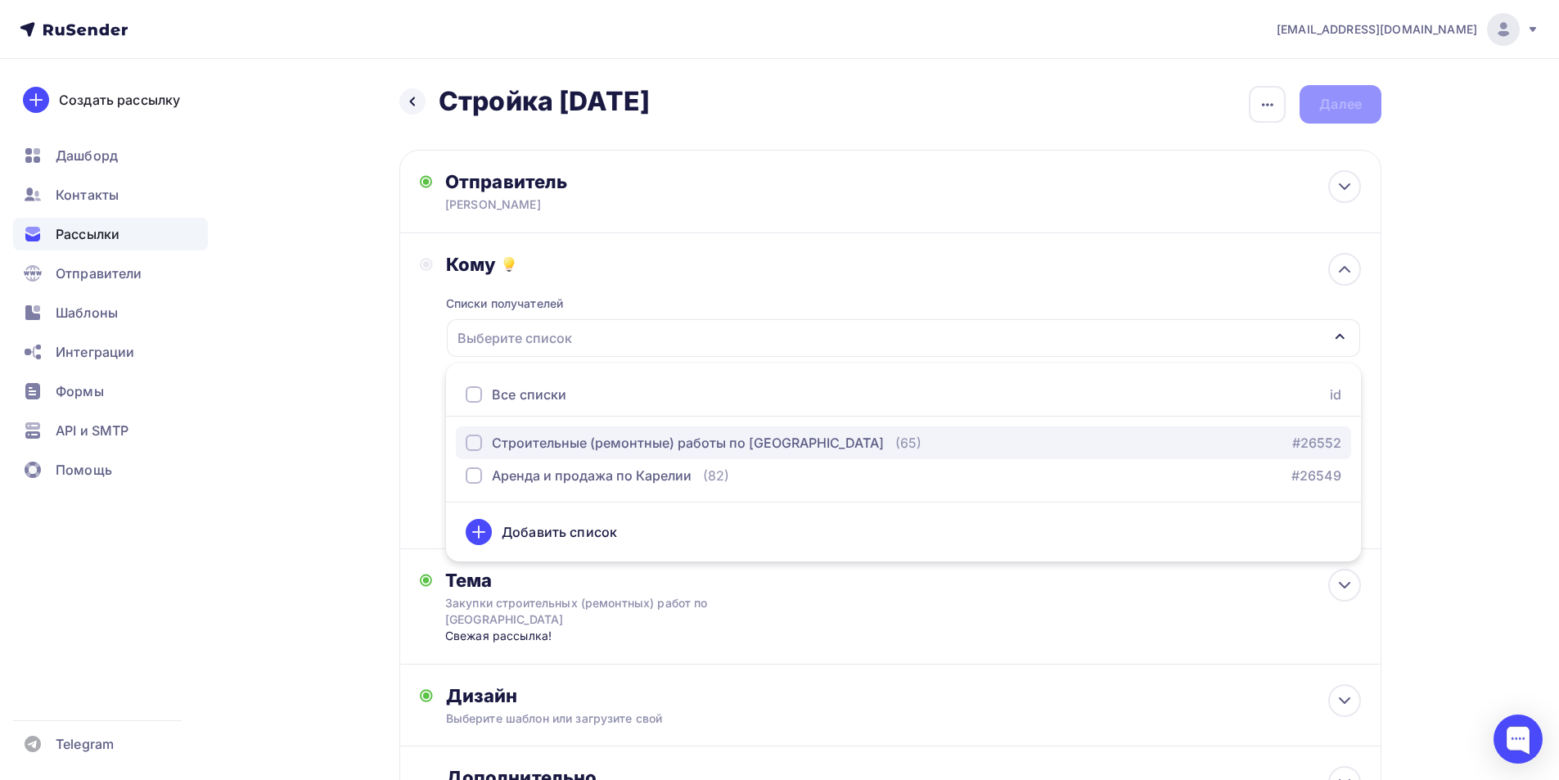
click at [672, 441] on div "Строительные (ремонтные) работы по [GEOGRAPHIC_DATA]" at bounding box center [688, 443] width 392 height 20
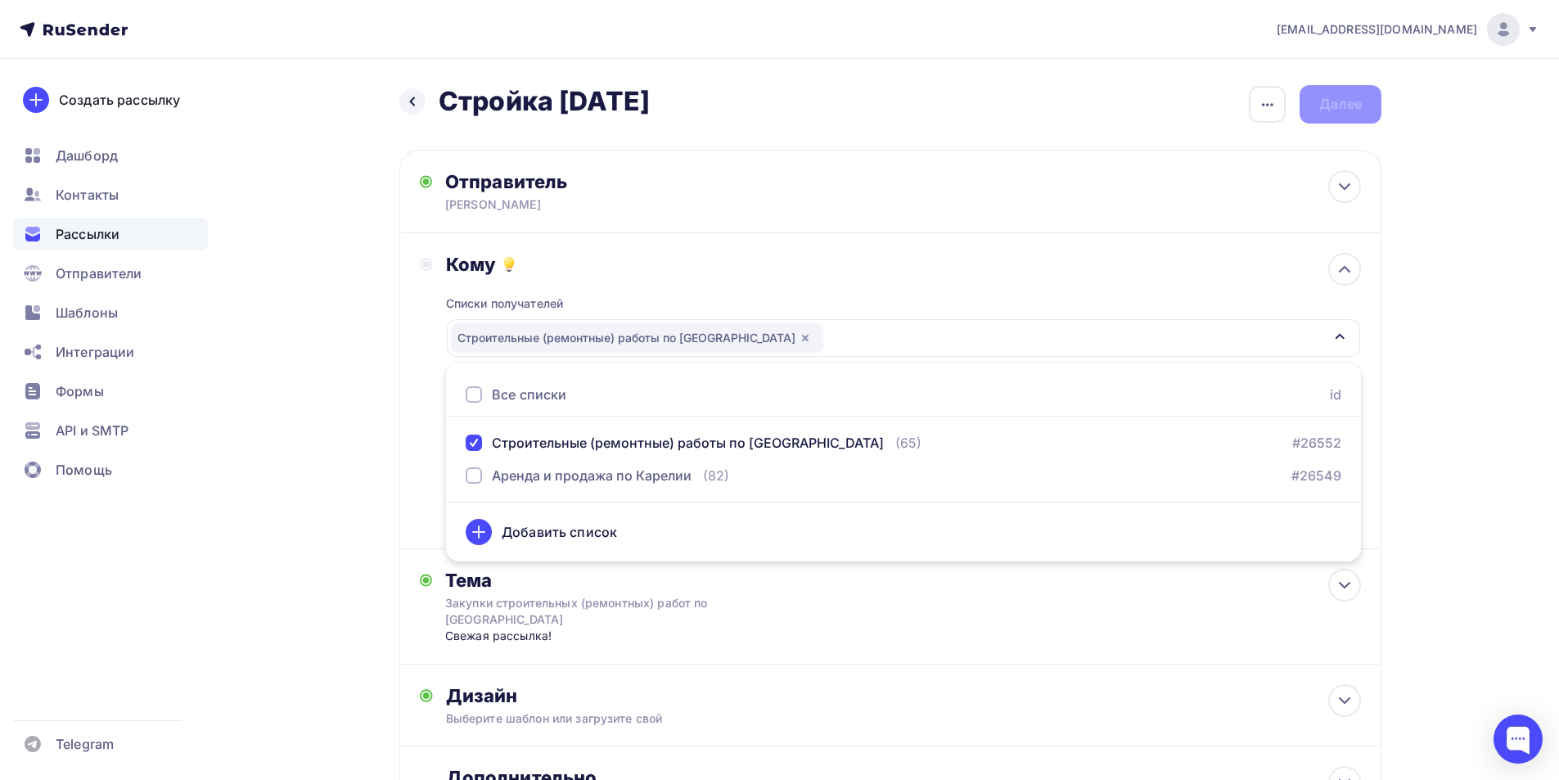
click at [402, 396] on div "Кому Списки получателей Строительные (ремонтные) работы по [GEOGRAPHIC_DATA] Вс…" at bounding box center [890, 391] width 982 height 316
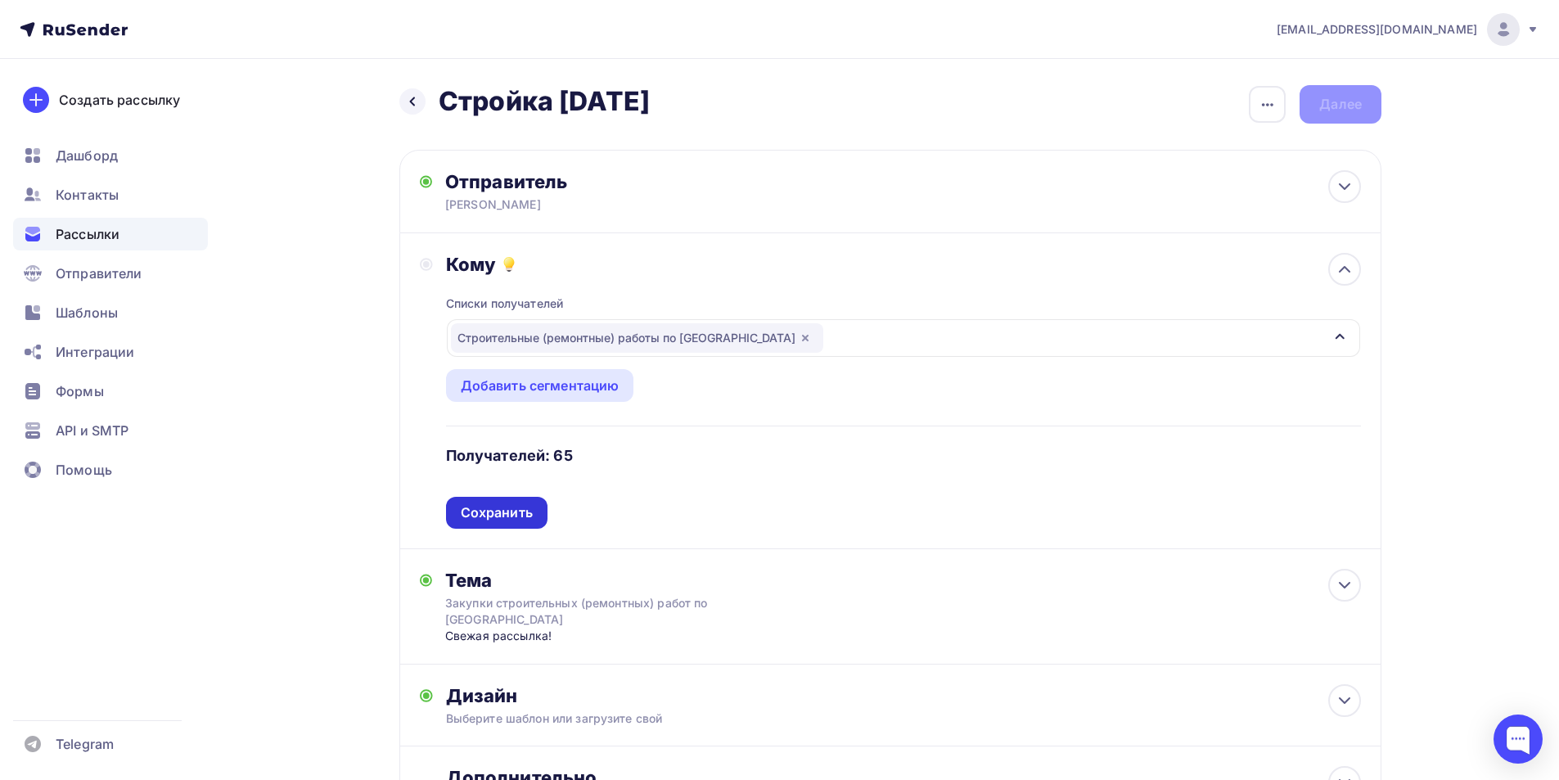
click at [494, 507] on div "Сохранить" at bounding box center [497, 512] width 72 height 19
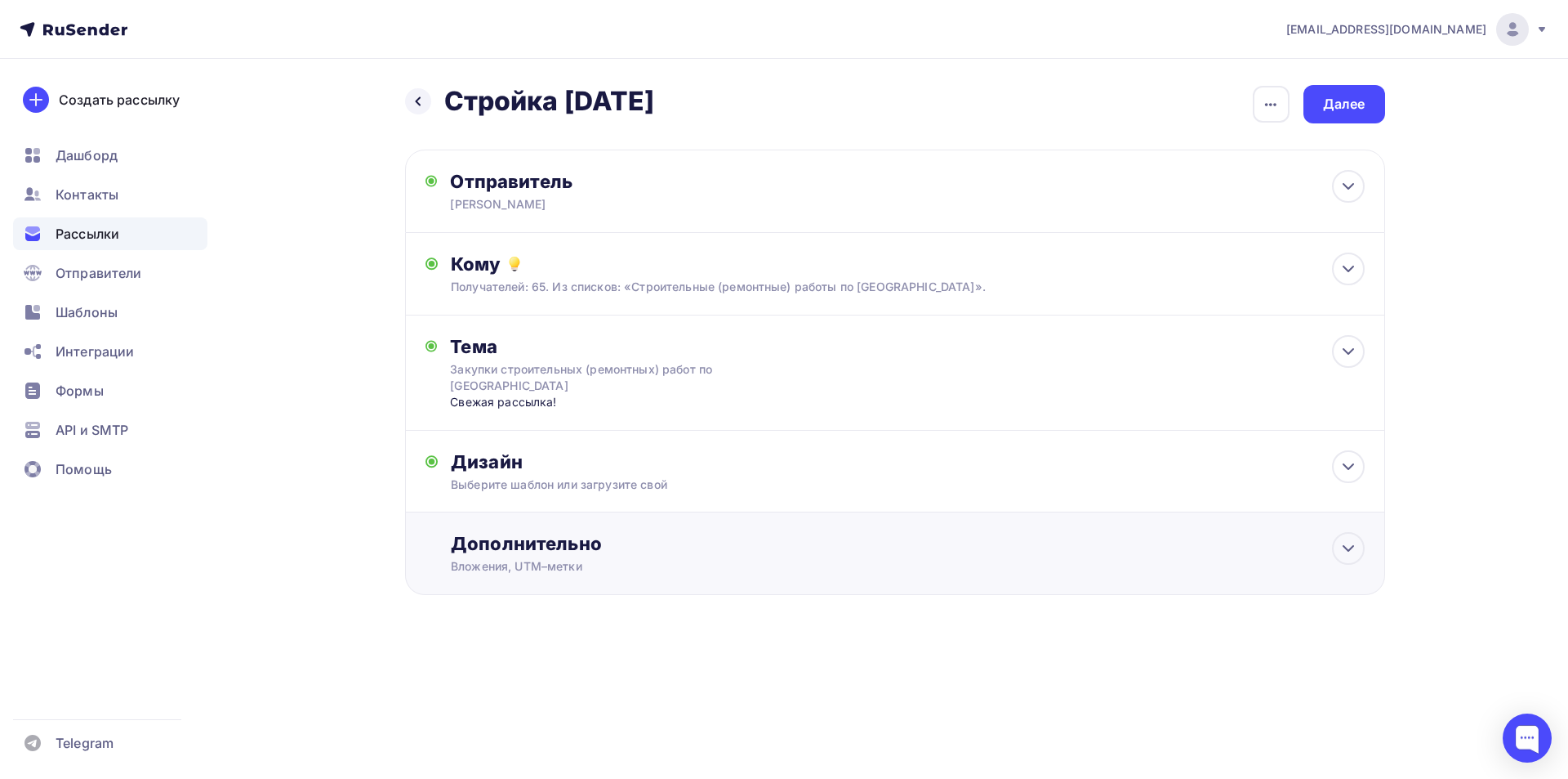
click at [492, 548] on div "Дополнительно" at bounding box center [907, 543] width 913 height 23
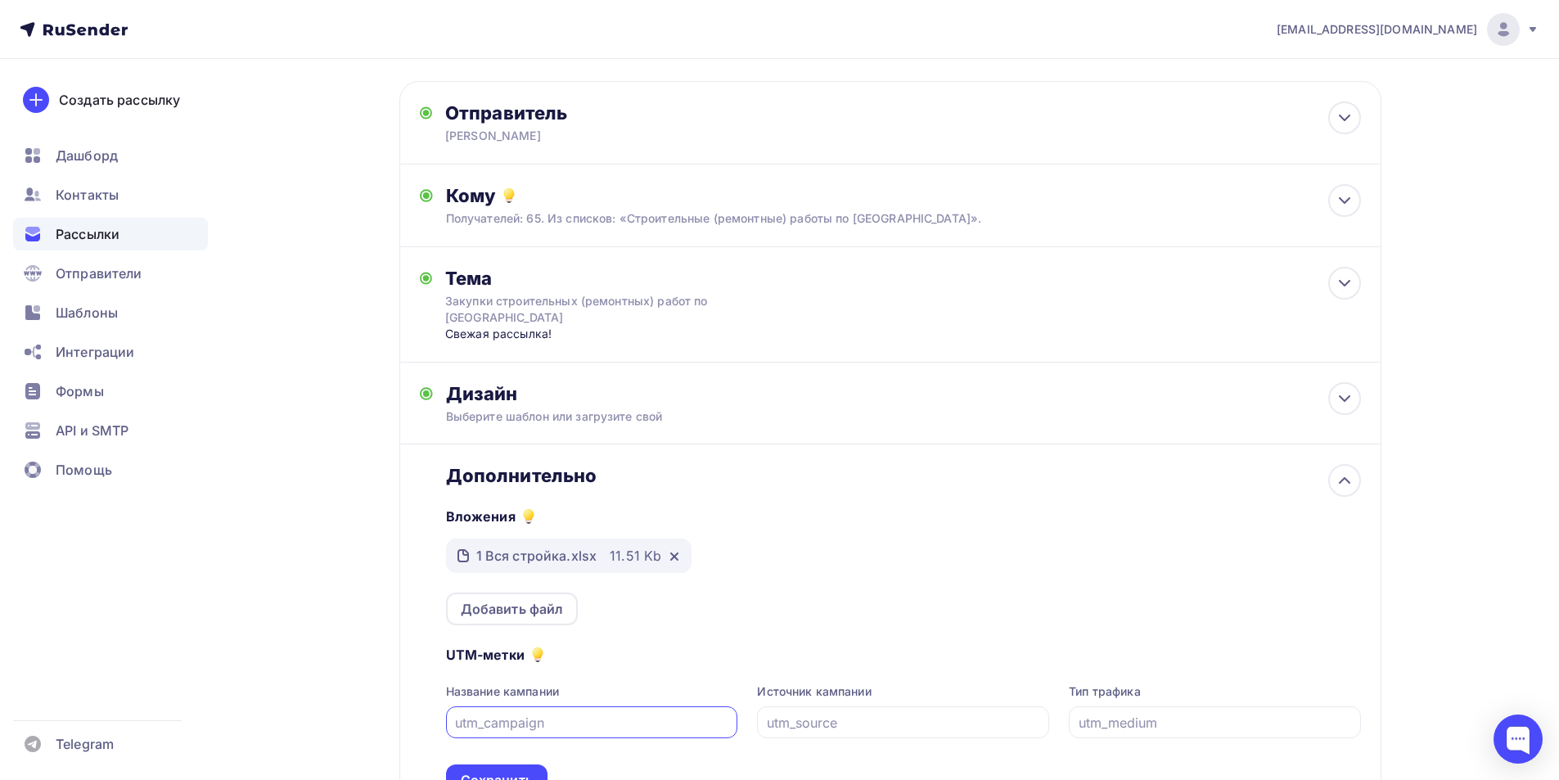
scroll to position [164, 0]
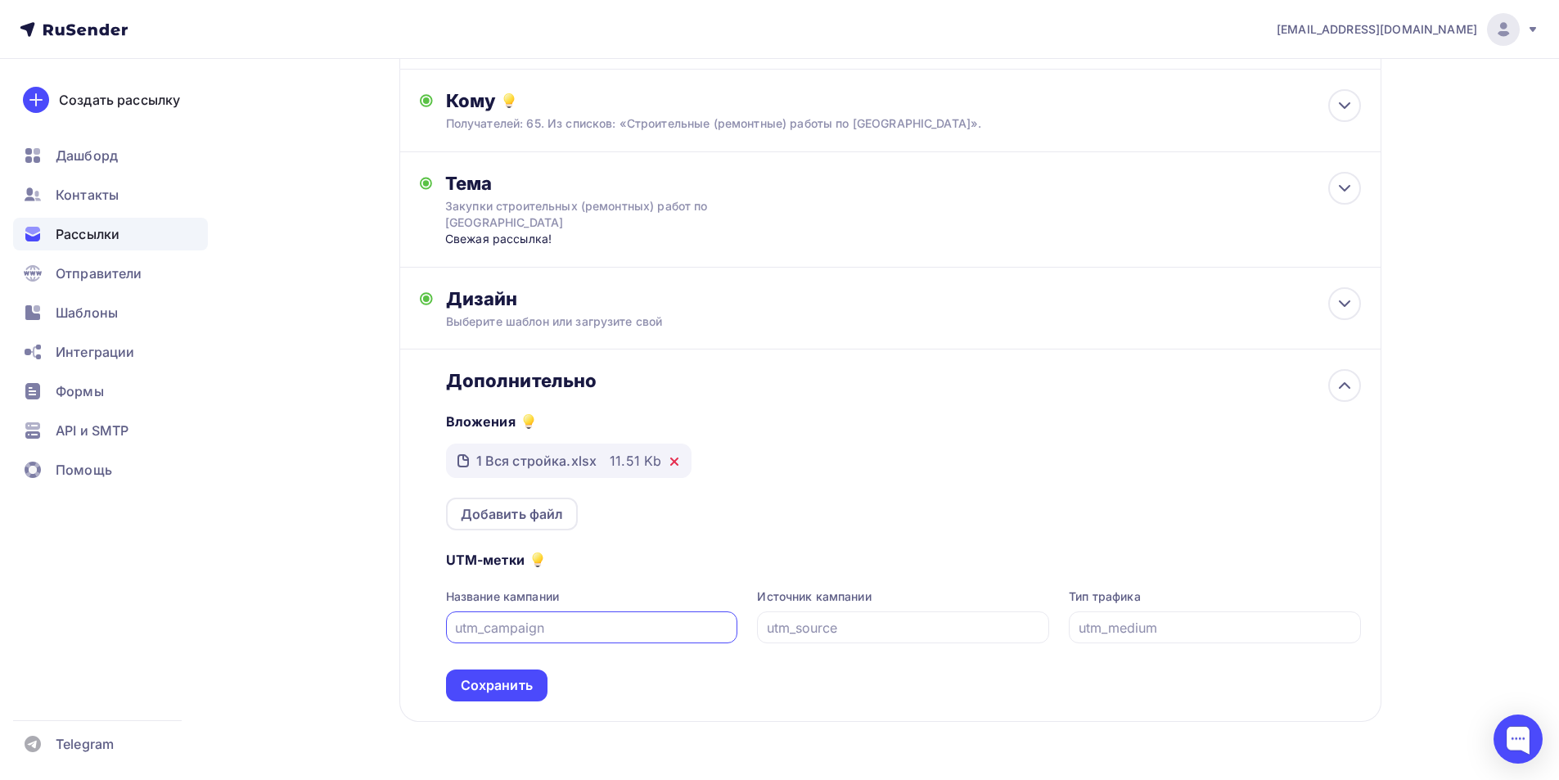
click at [668, 461] on icon at bounding box center [674, 461] width 13 height 13
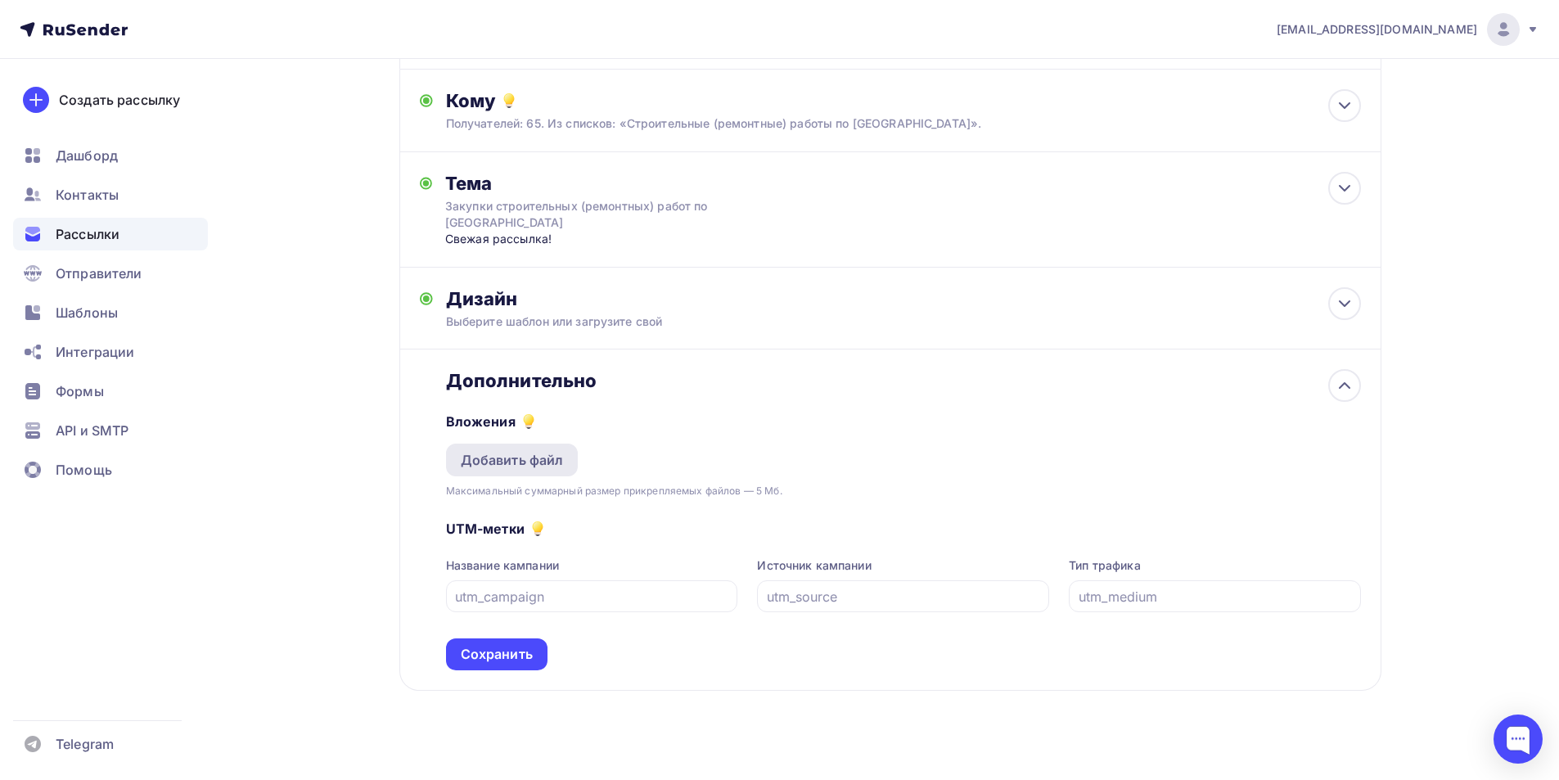
click at [516, 461] on div "Добавить файл" at bounding box center [512, 460] width 103 height 20
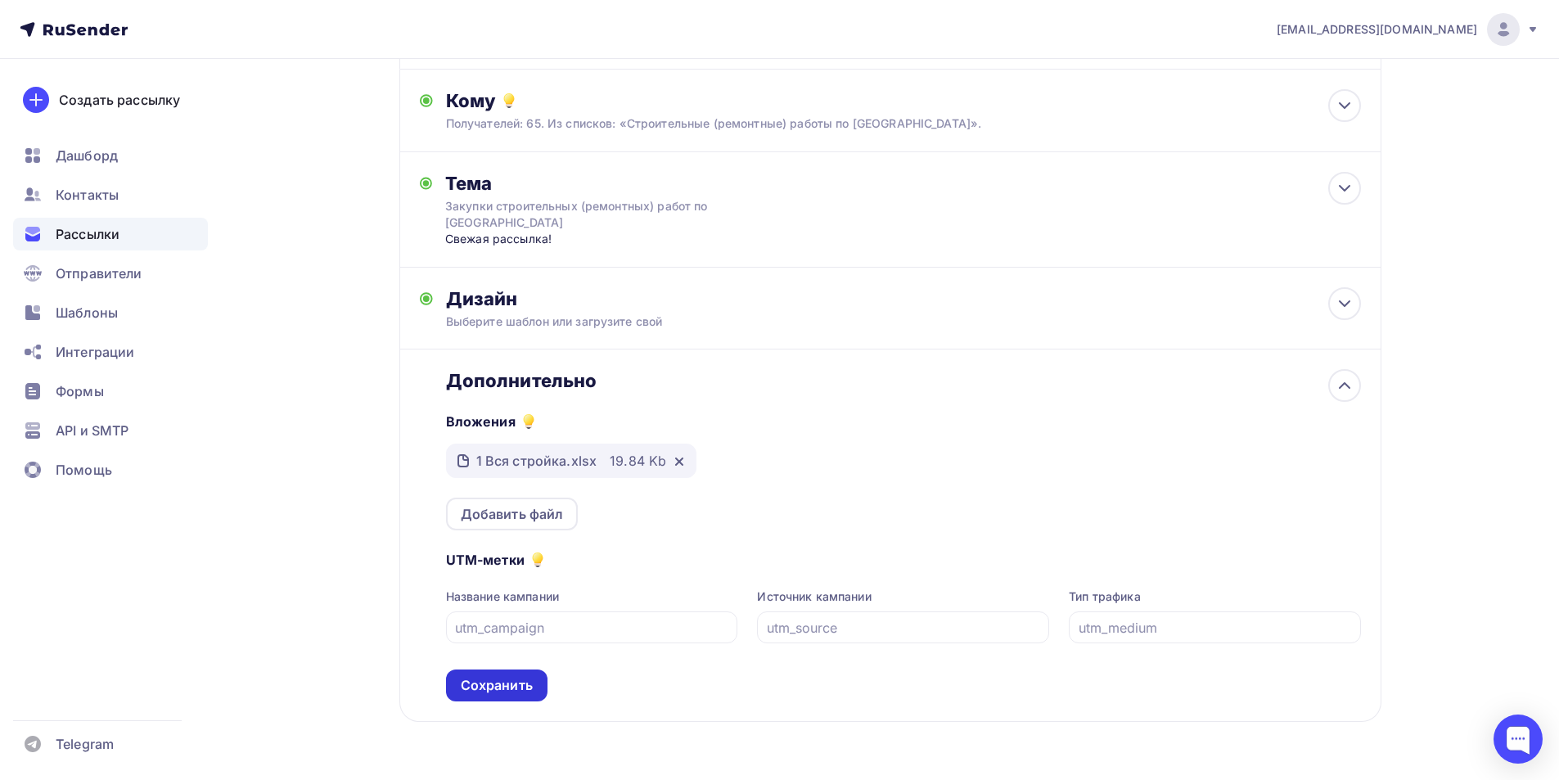
click at [530, 661] on div "Сохранить" at bounding box center [497, 685] width 72 height 19
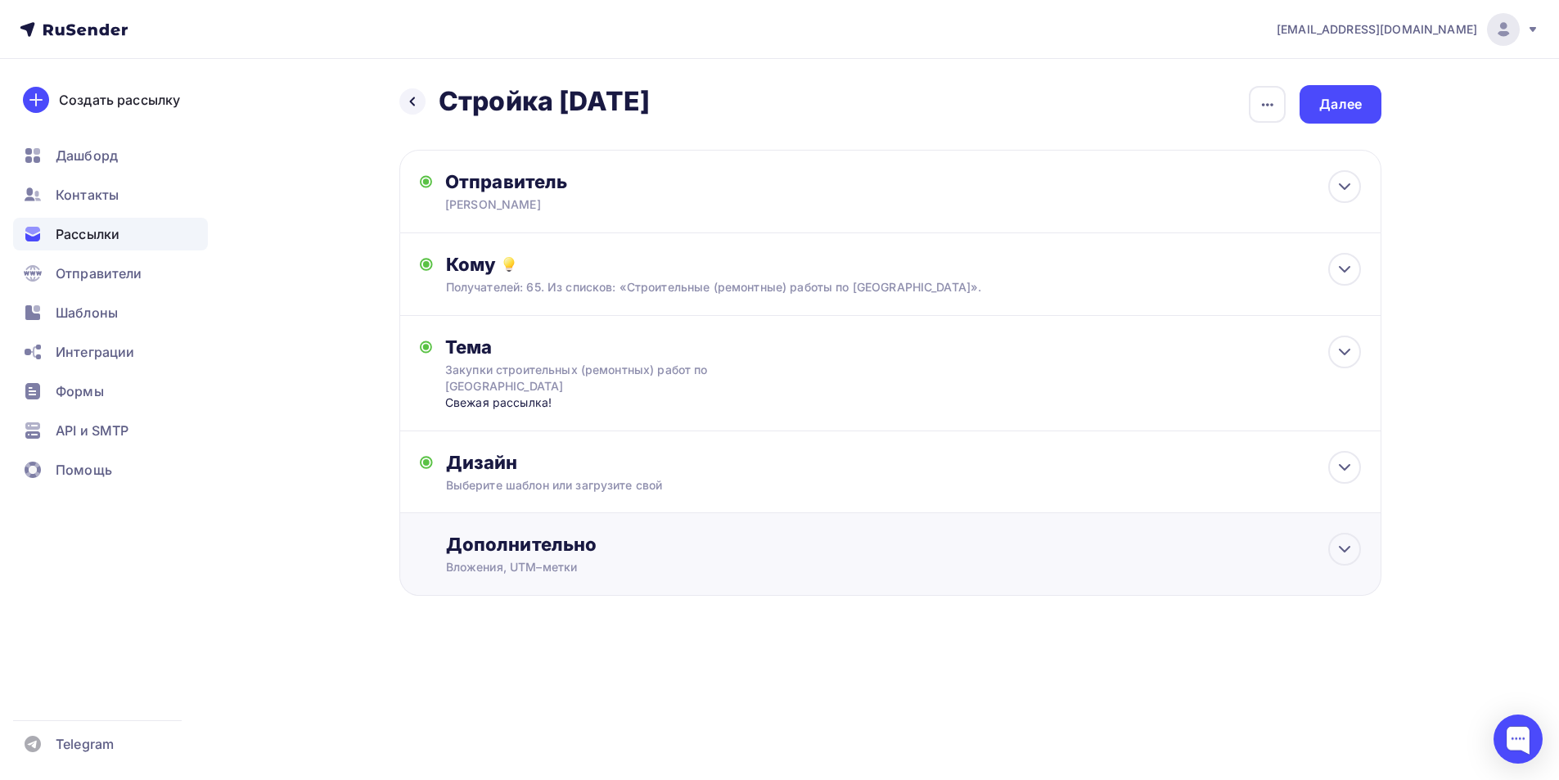
scroll to position [0, 0]
click at [893, 110] on div "Далее" at bounding box center [1346, 104] width 43 height 19
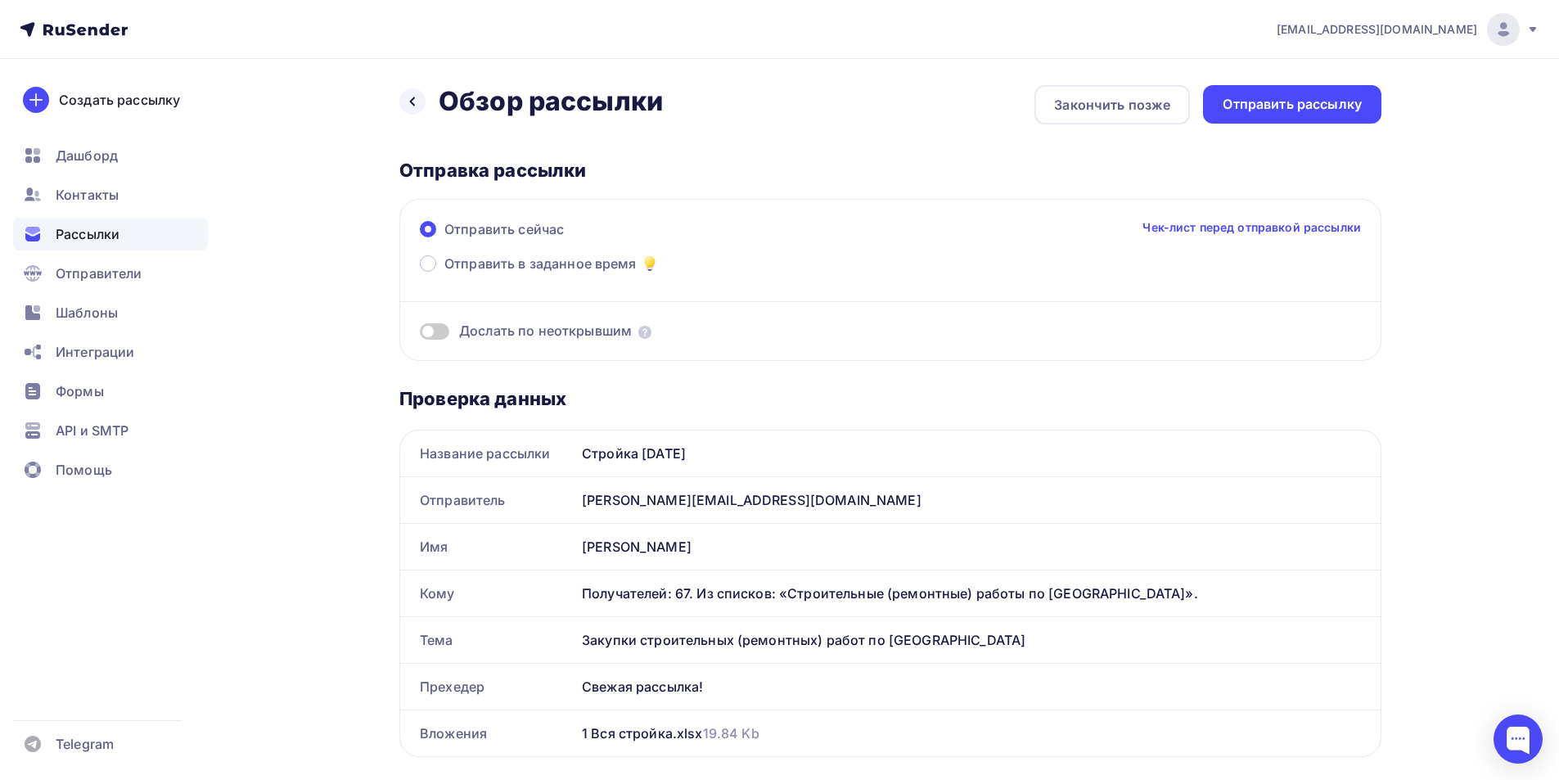
click at [893, 110] on div "Отправить рассылку" at bounding box center [1291, 104] width 139 height 19
